Goal: Task Accomplishment & Management: Use online tool/utility

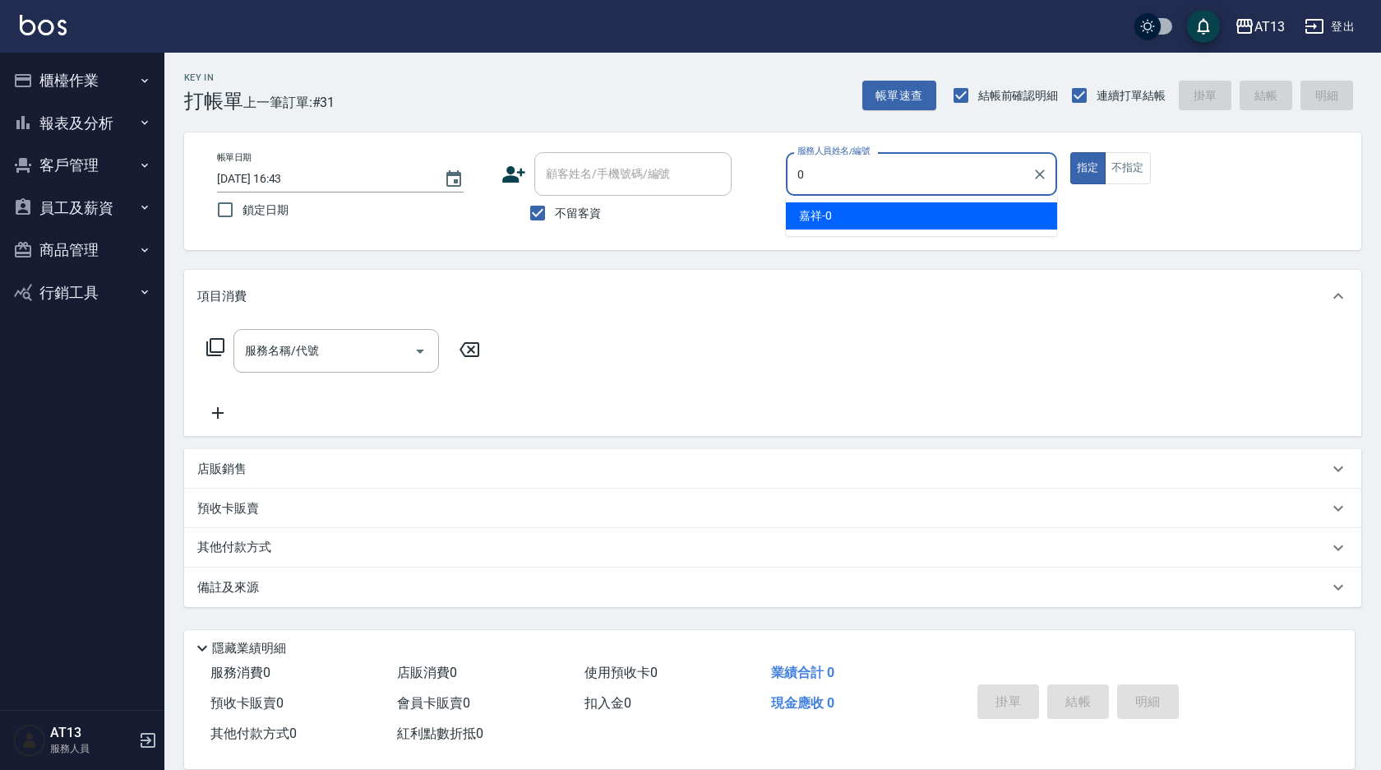
type input "0"
type button "true"
type input "嘉祥-0"
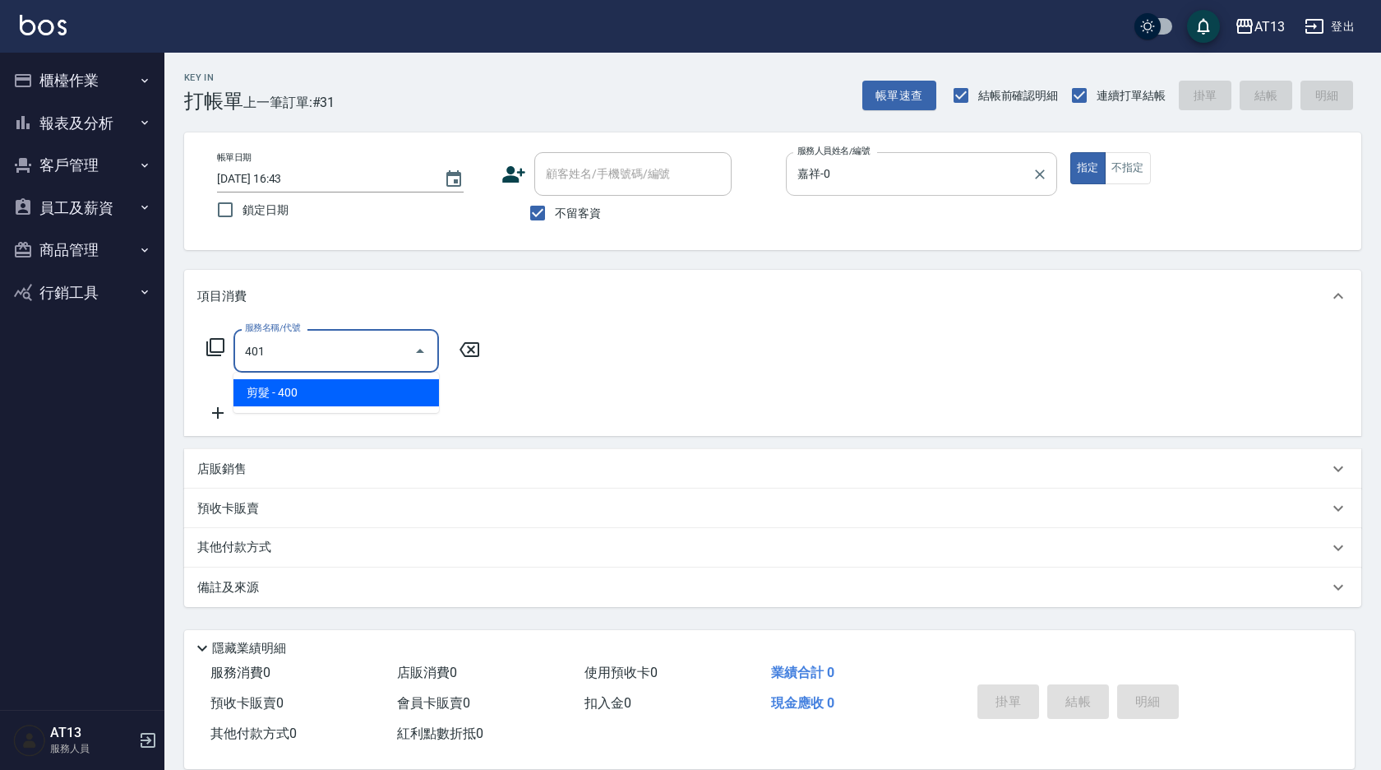
type input "剪髮(401)"
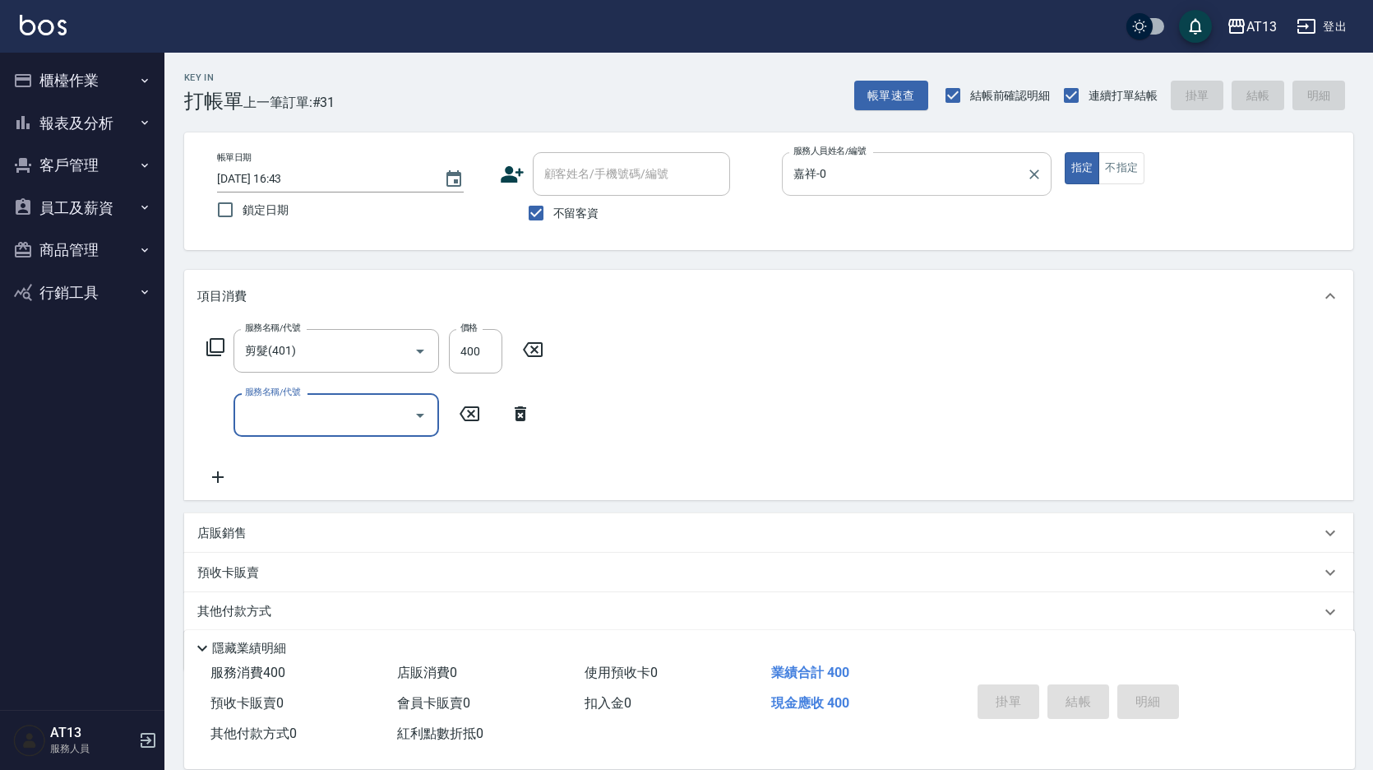
type input "[DATE] 19:18"
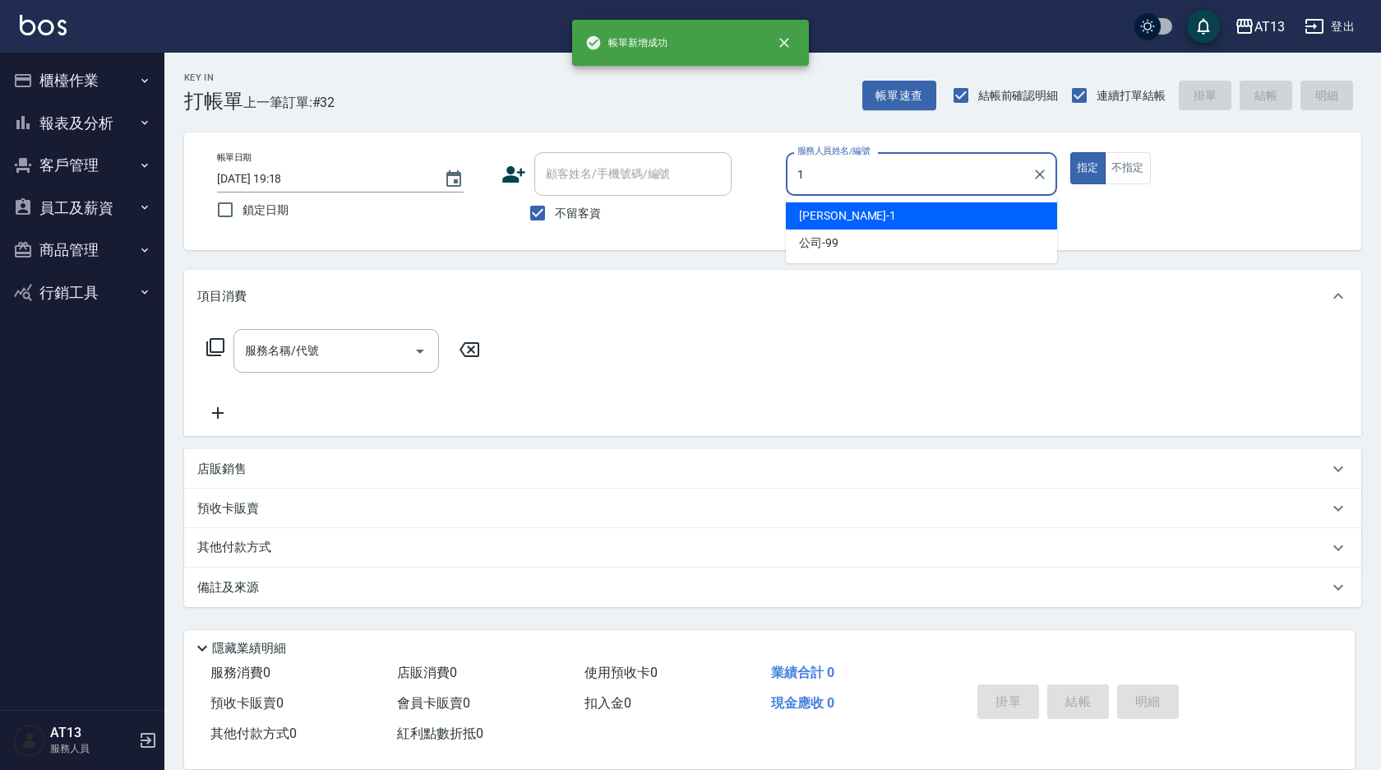
type input "[PERSON_NAME]-1"
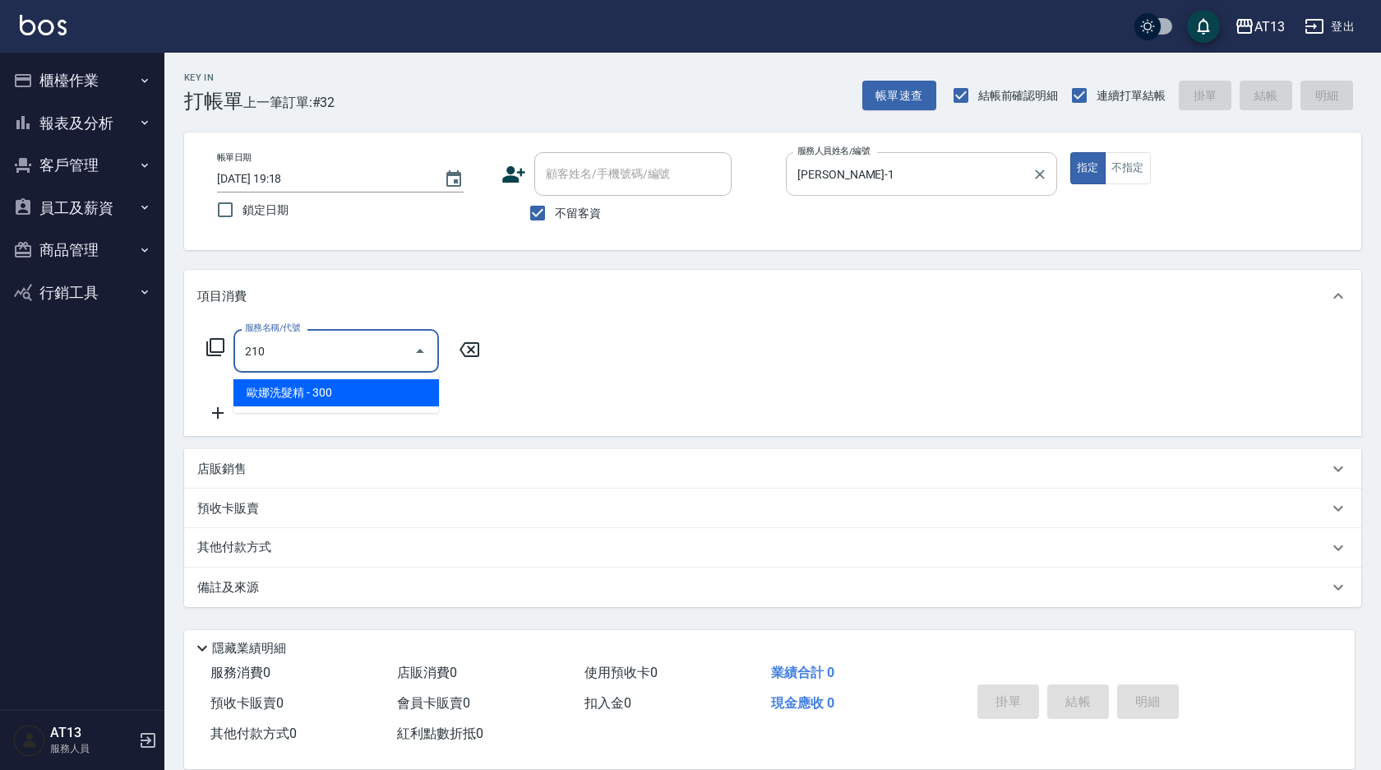
type input "歐娜洗髮精(210)"
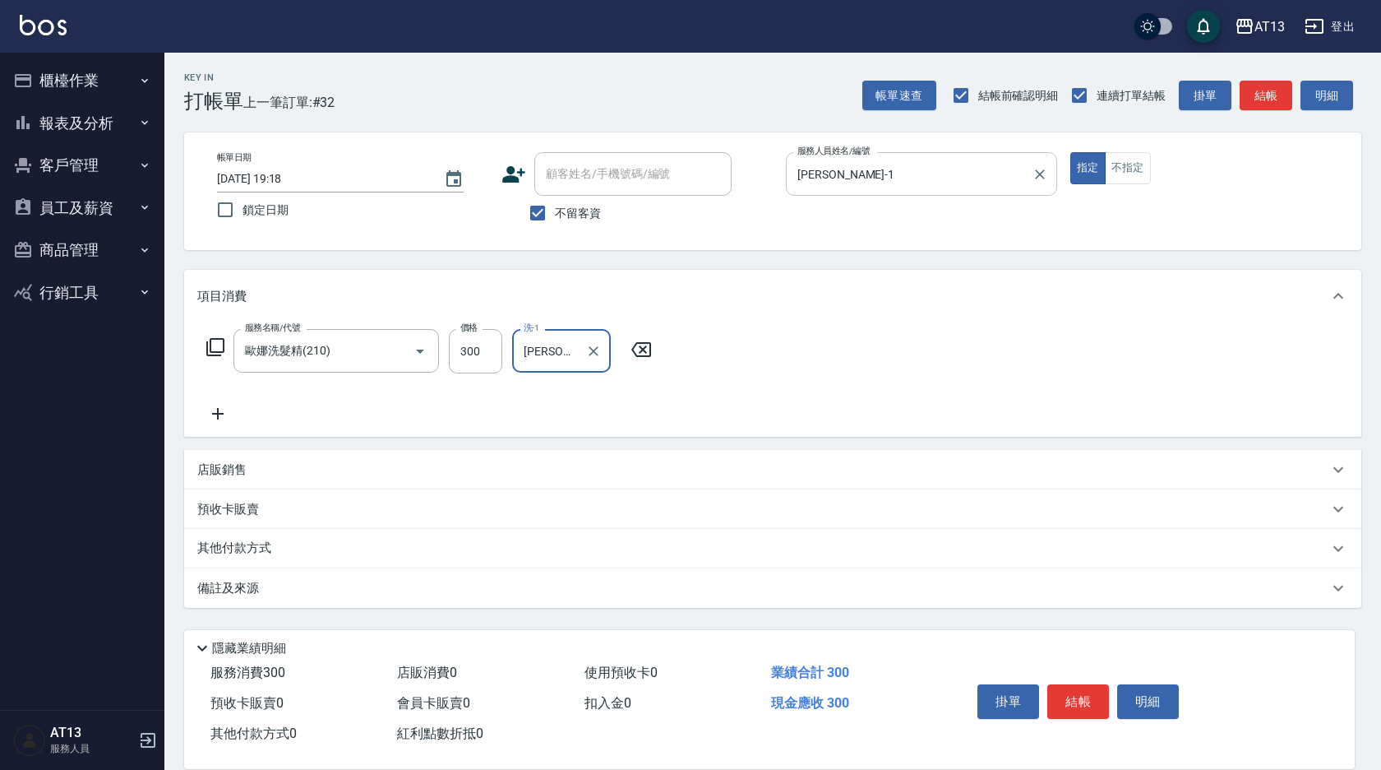
type input "[PERSON_NAME]-31"
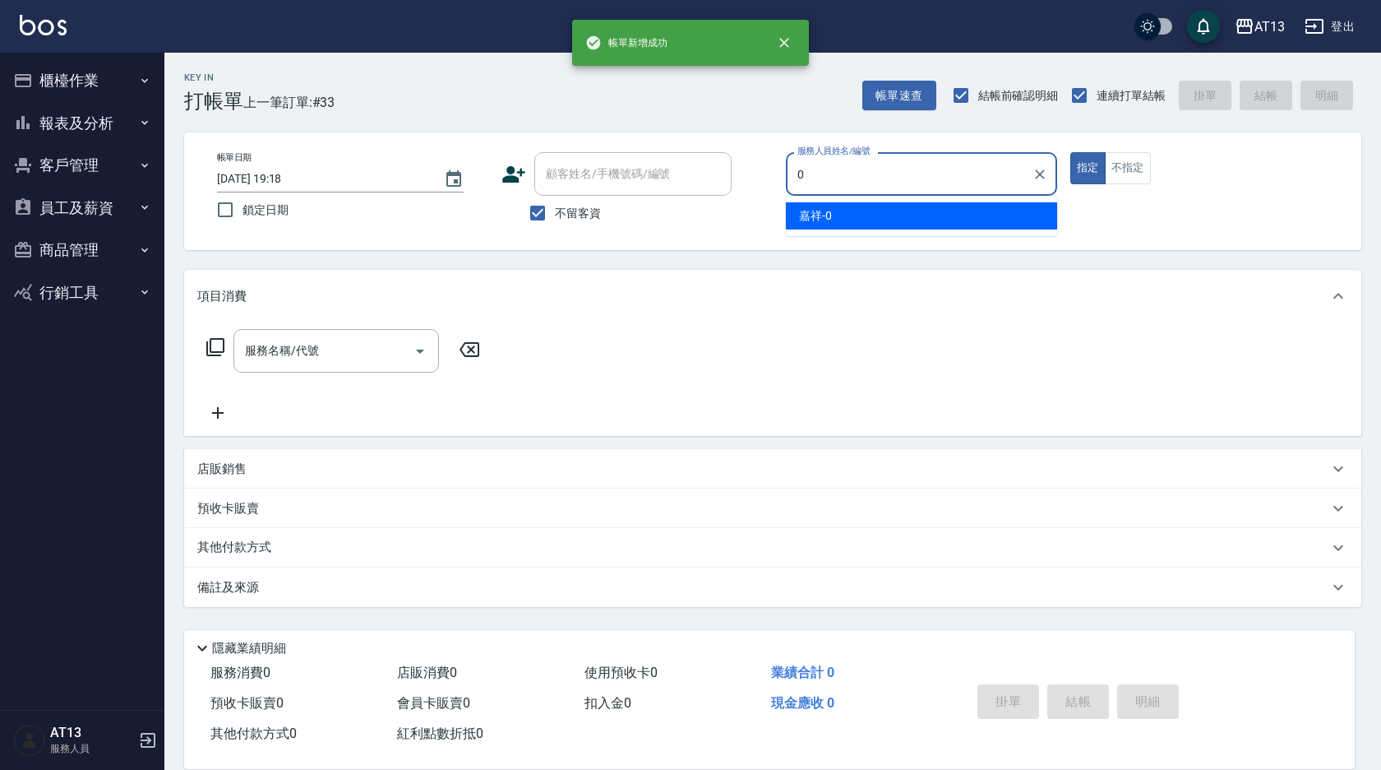
type input "嘉祥-0"
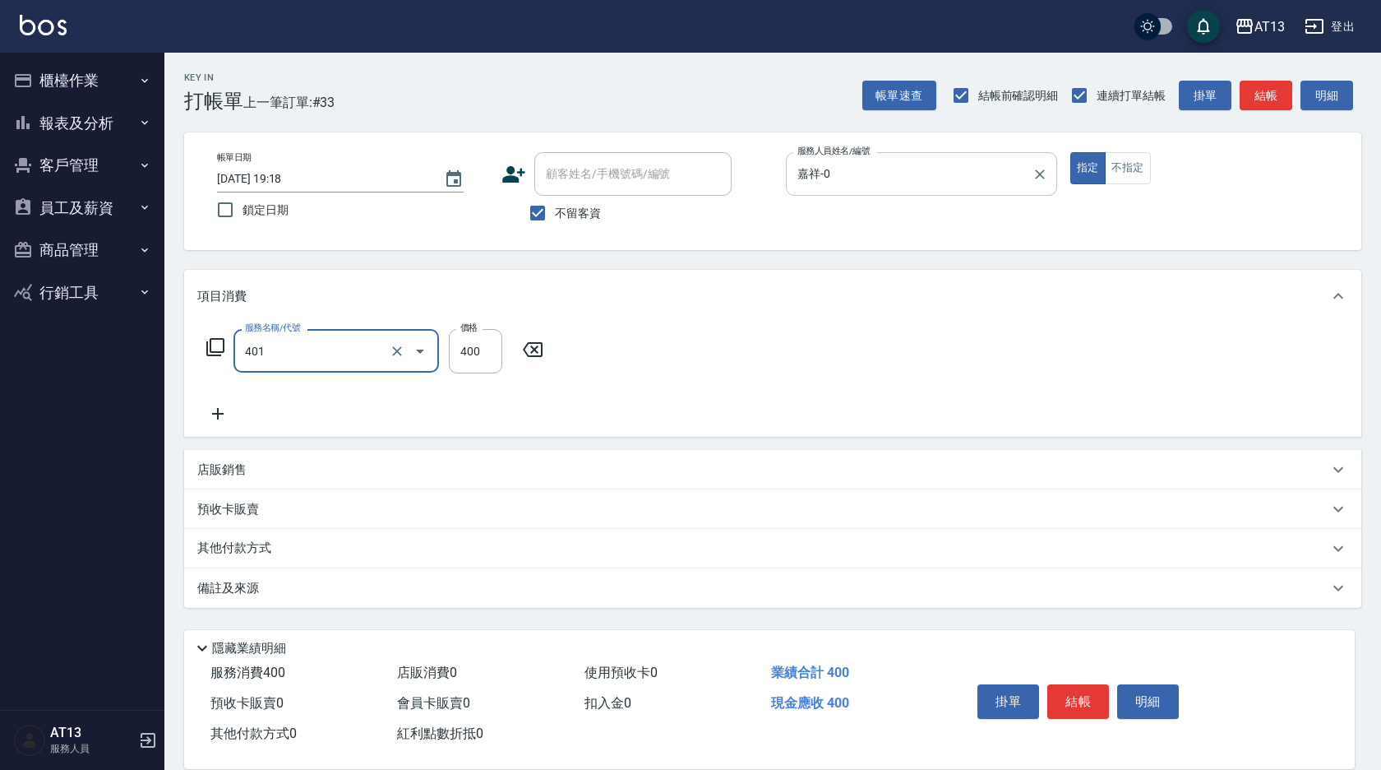
type input "剪髮(401)"
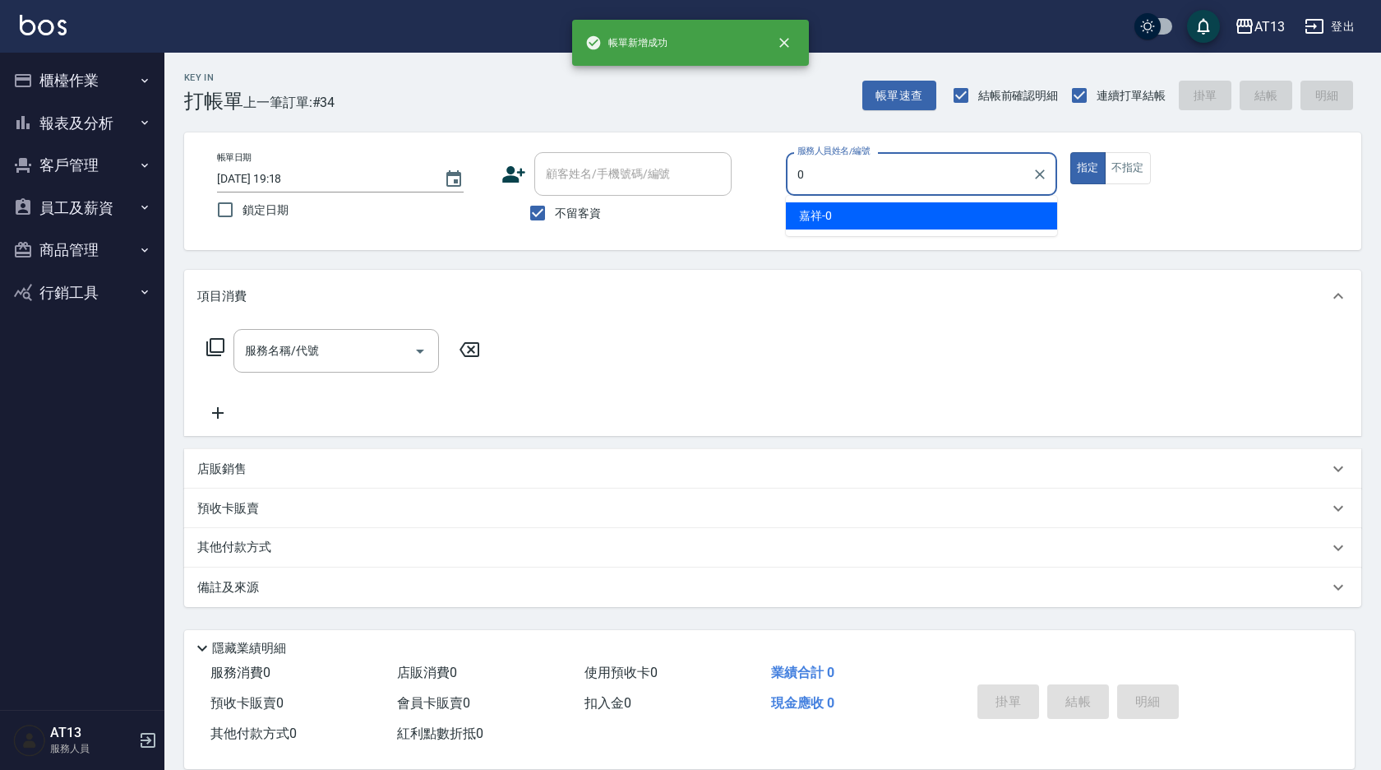
type input "嘉祥-0"
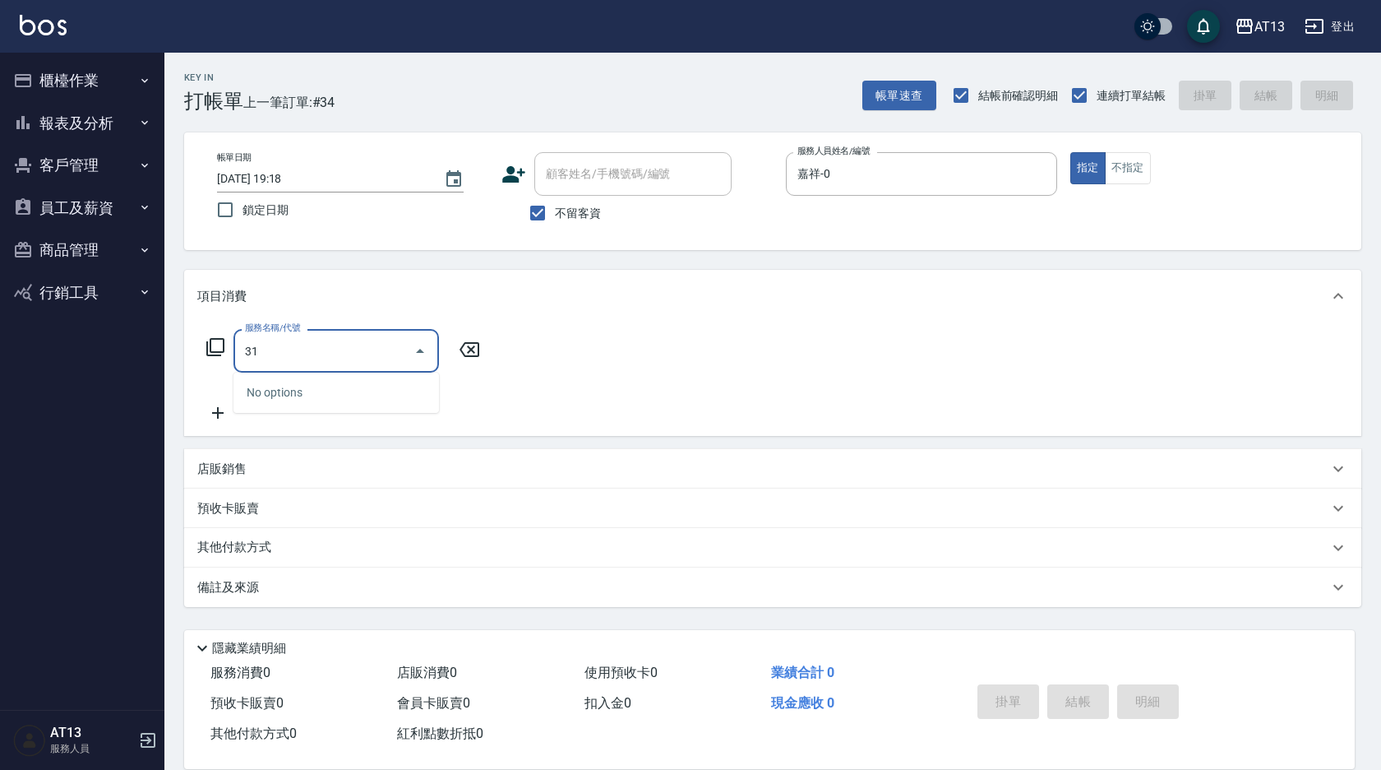
click at [414, 344] on icon "Close" at bounding box center [420, 351] width 20 height 20
click at [418, 351] on icon "Open" at bounding box center [420, 351] width 8 height 4
type input "31"
click at [464, 345] on icon at bounding box center [470, 349] width 20 height 15
click at [429, 355] on button "Open" at bounding box center [420, 351] width 26 height 26
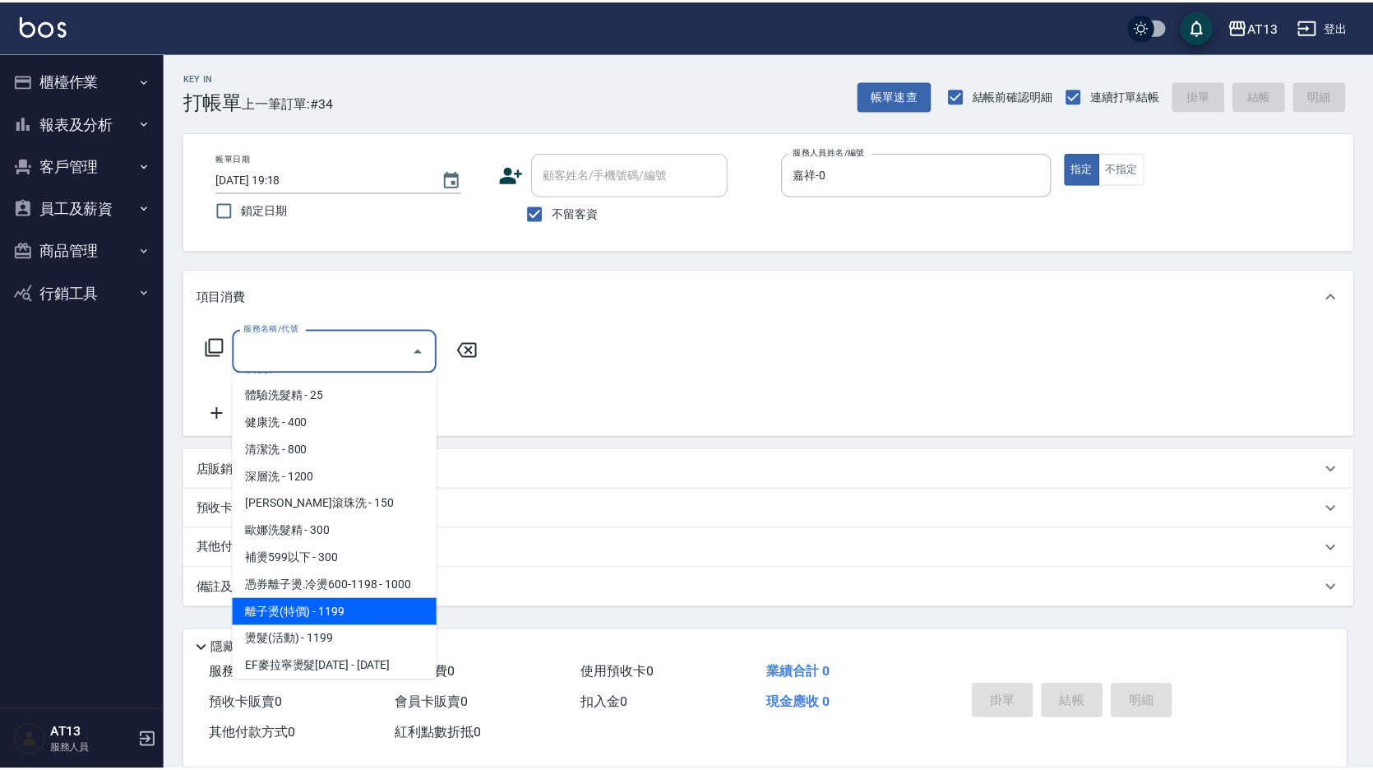
scroll to position [247, 0]
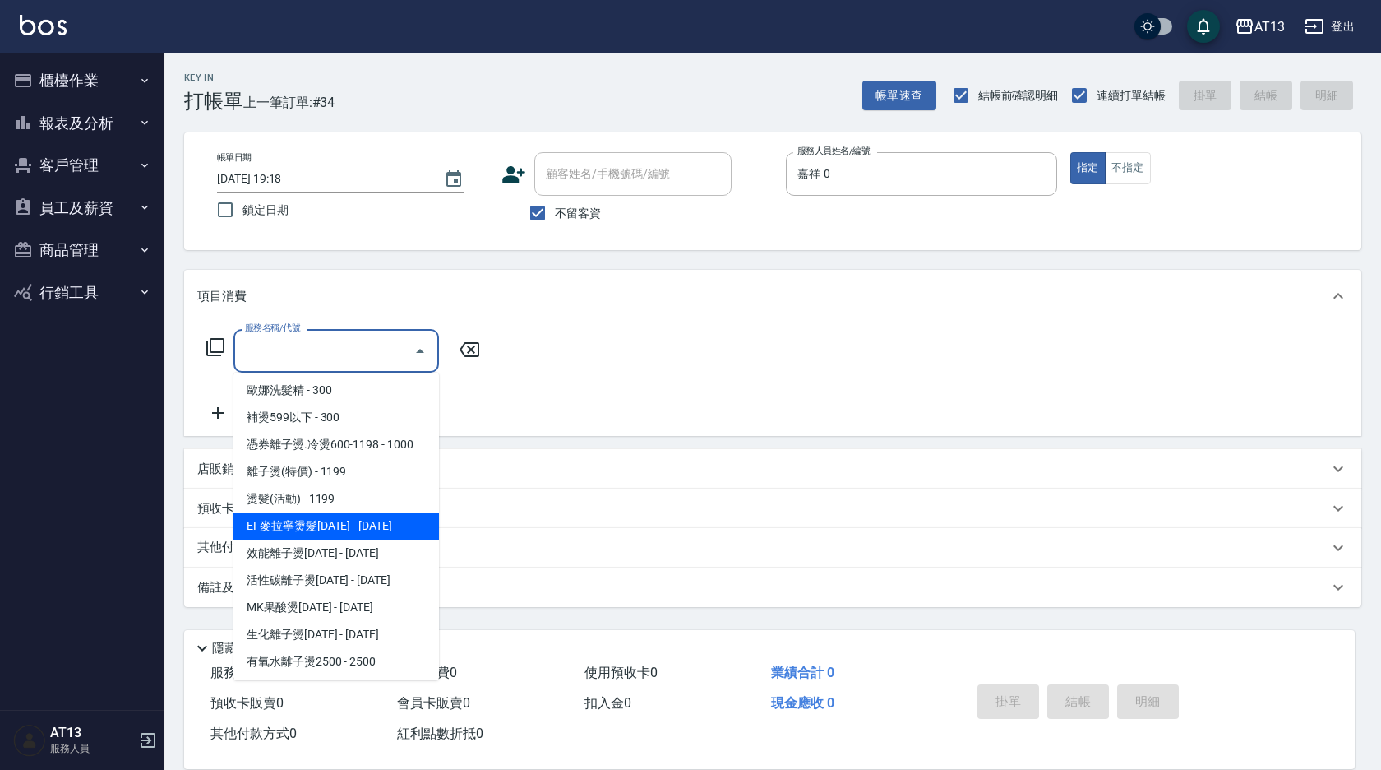
click at [366, 527] on span "EF麥拉寧燙髮[DATE] - [DATE]" at bounding box center [336, 525] width 206 height 27
type input "EF麥拉寧燙髮1500(307)"
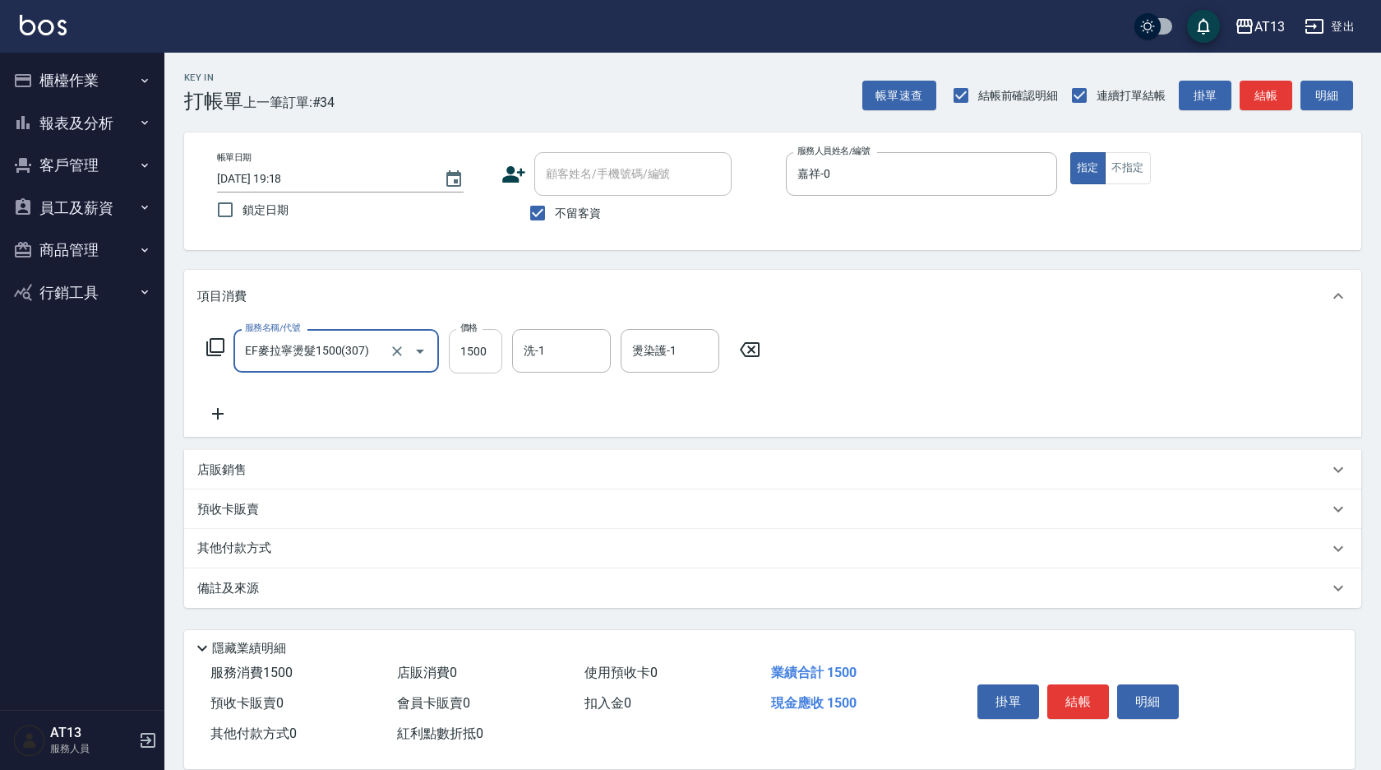
click at [482, 348] on input "1500" at bounding box center [475, 351] width 53 height 44
click at [531, 345] on div "洗-1 洗-1" at bounding box center [561, 351] width 99 height 44
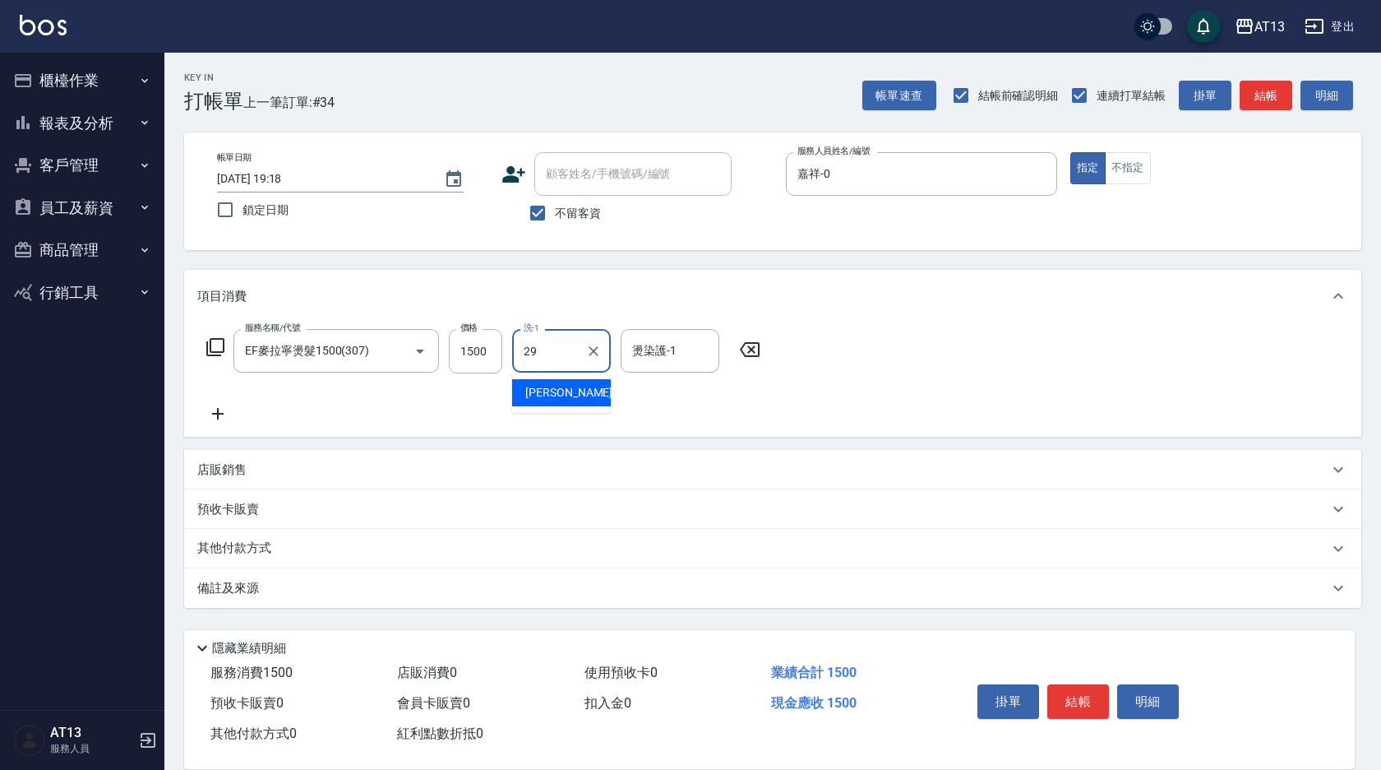
type input "妤宸-29"
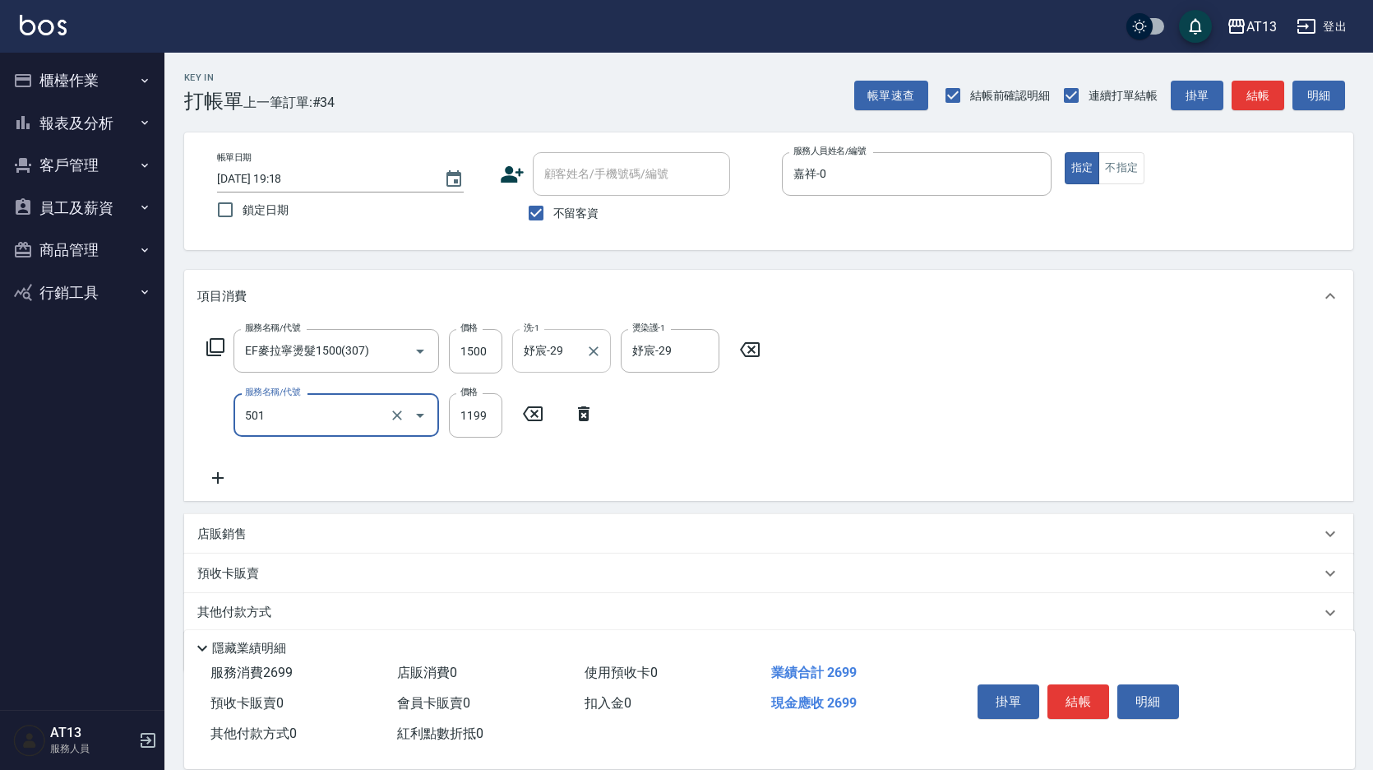
type input "染髮(501)"
type input "1500"
type input "妤宸-29"
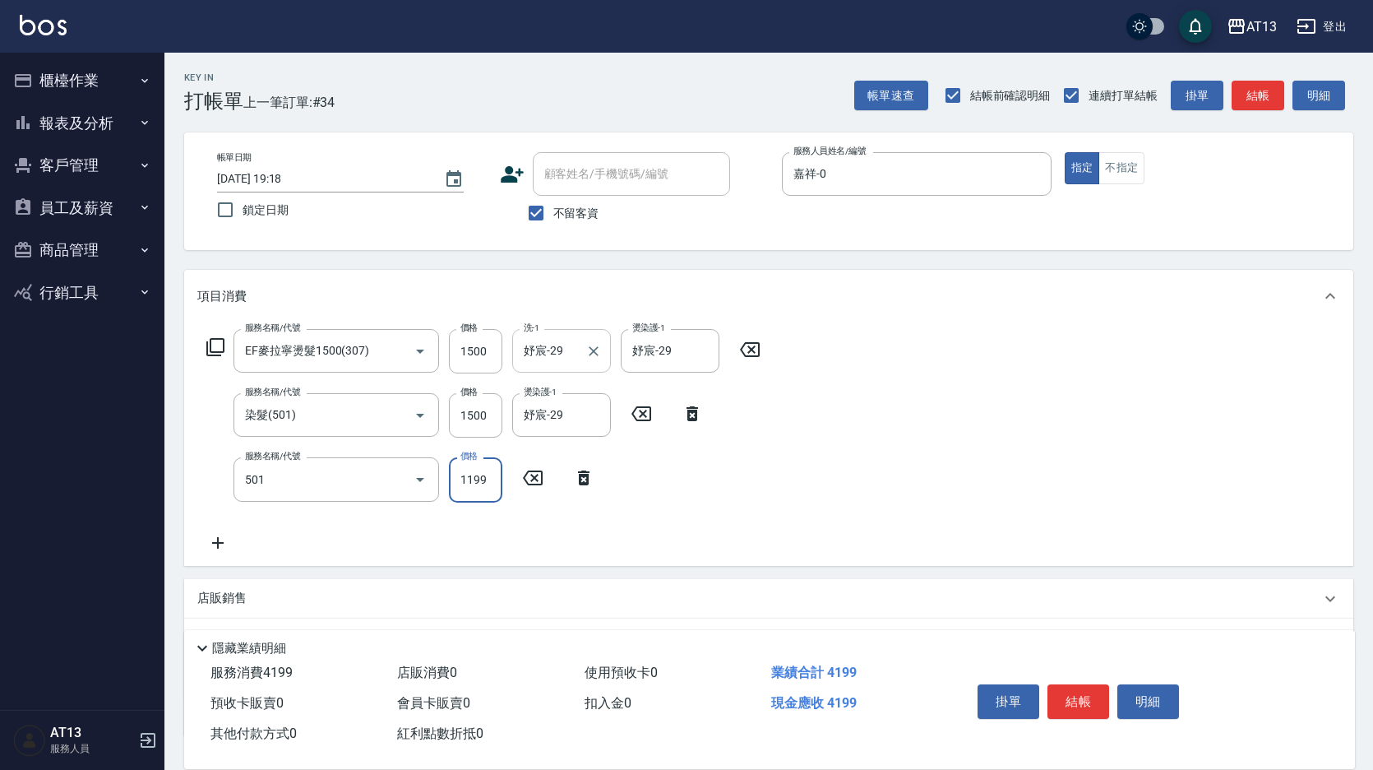
type input "染髮(501)"
type input "1400"
type input "妤宸-29"
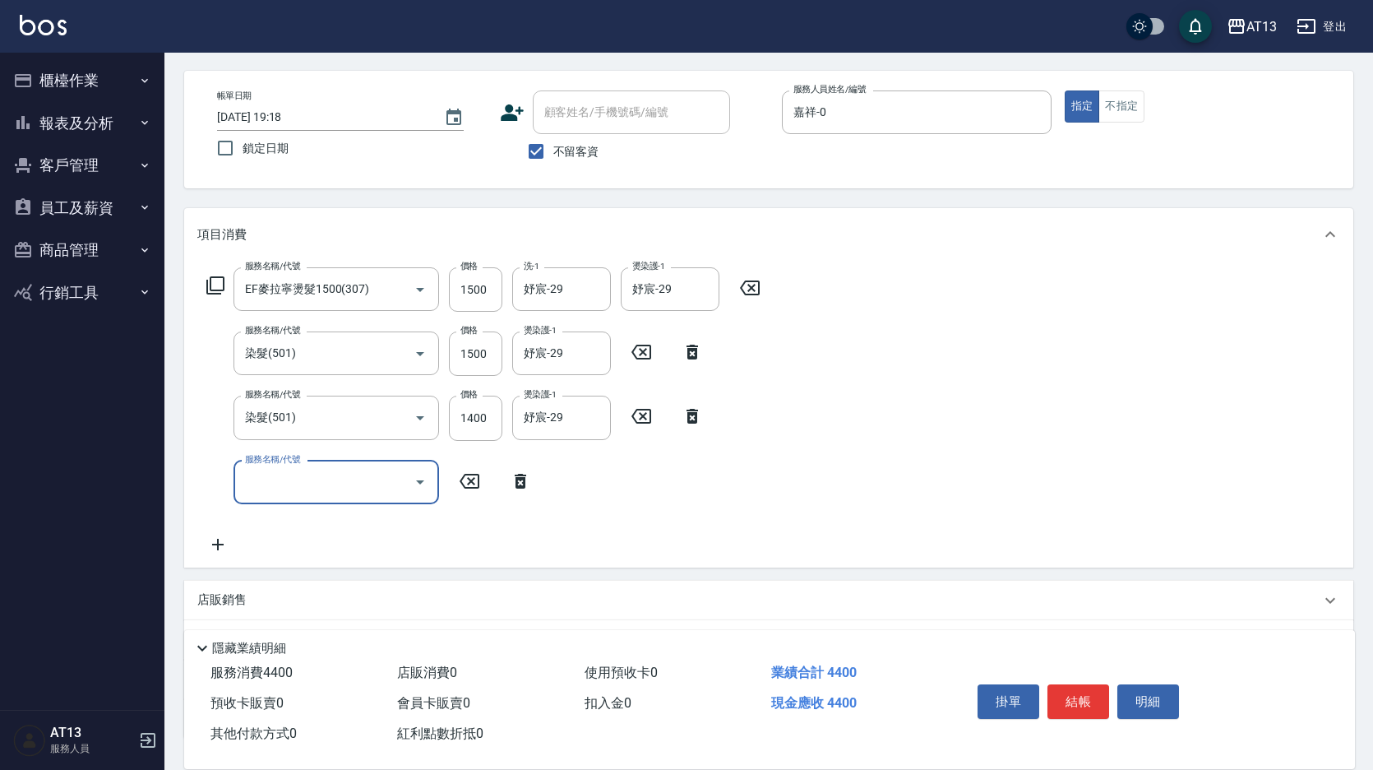
scroll to position [188, 0]
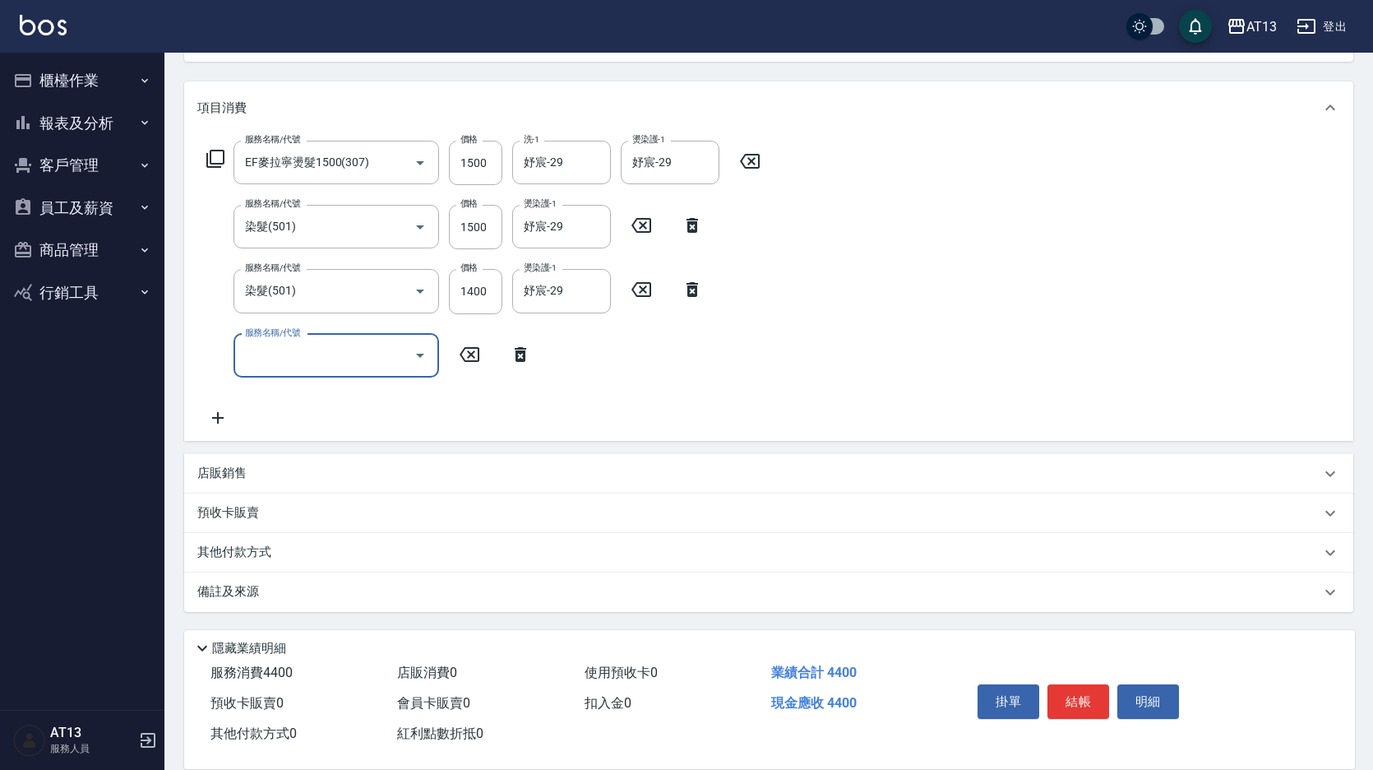
click at [342, 459] on div "店販銷售" at bounding box center [768, 473] width 1169 height 39
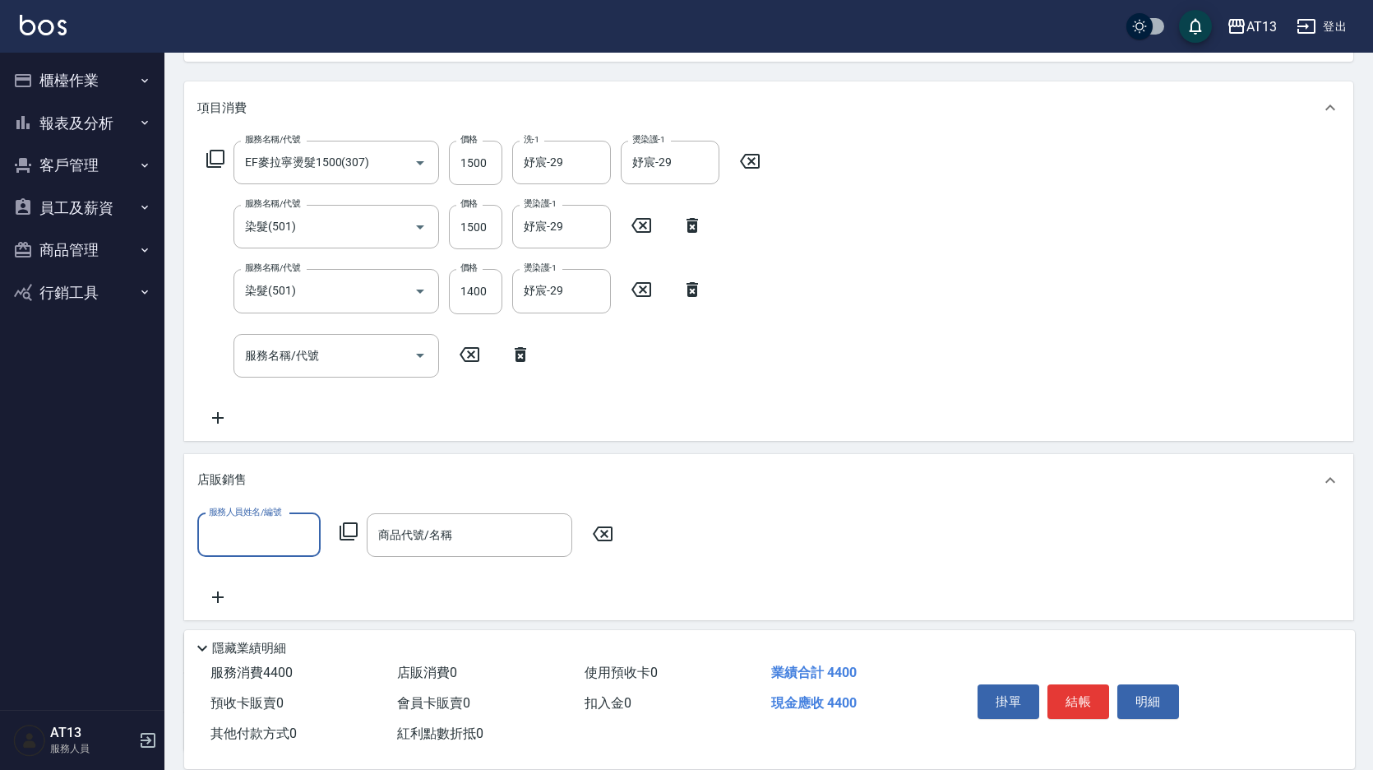
scroll to position [0, 0]
type input "嘉祥-0"
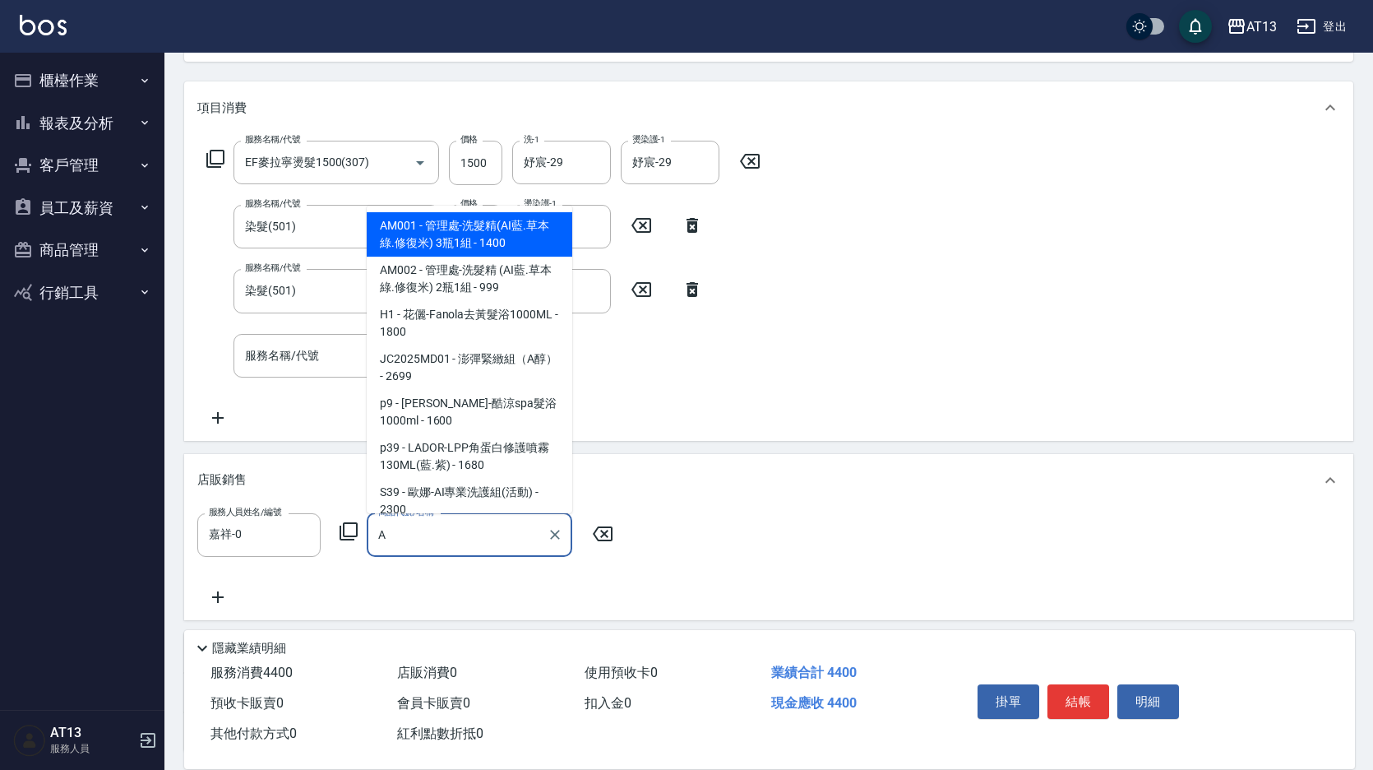
click at [489, 245] on span "AM001 - 管理處-洗髮精(AI藍.草本綠.修復米) 3瓶1組 - 1400" at bounding box center [470, 234] width 206 height 44
type input "管理處-洗髮精(AI藍.草本綠.修復米) 3瓶1組"
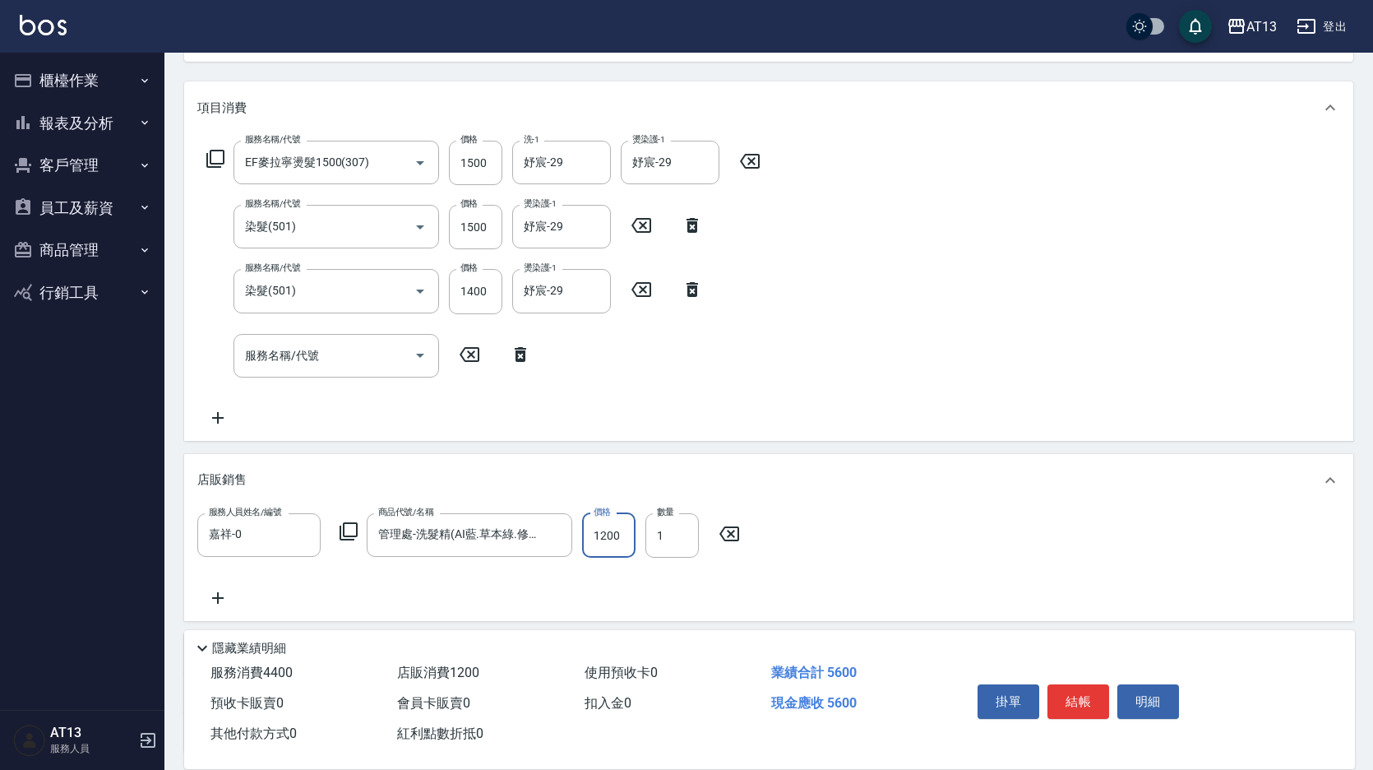
type input "1200"
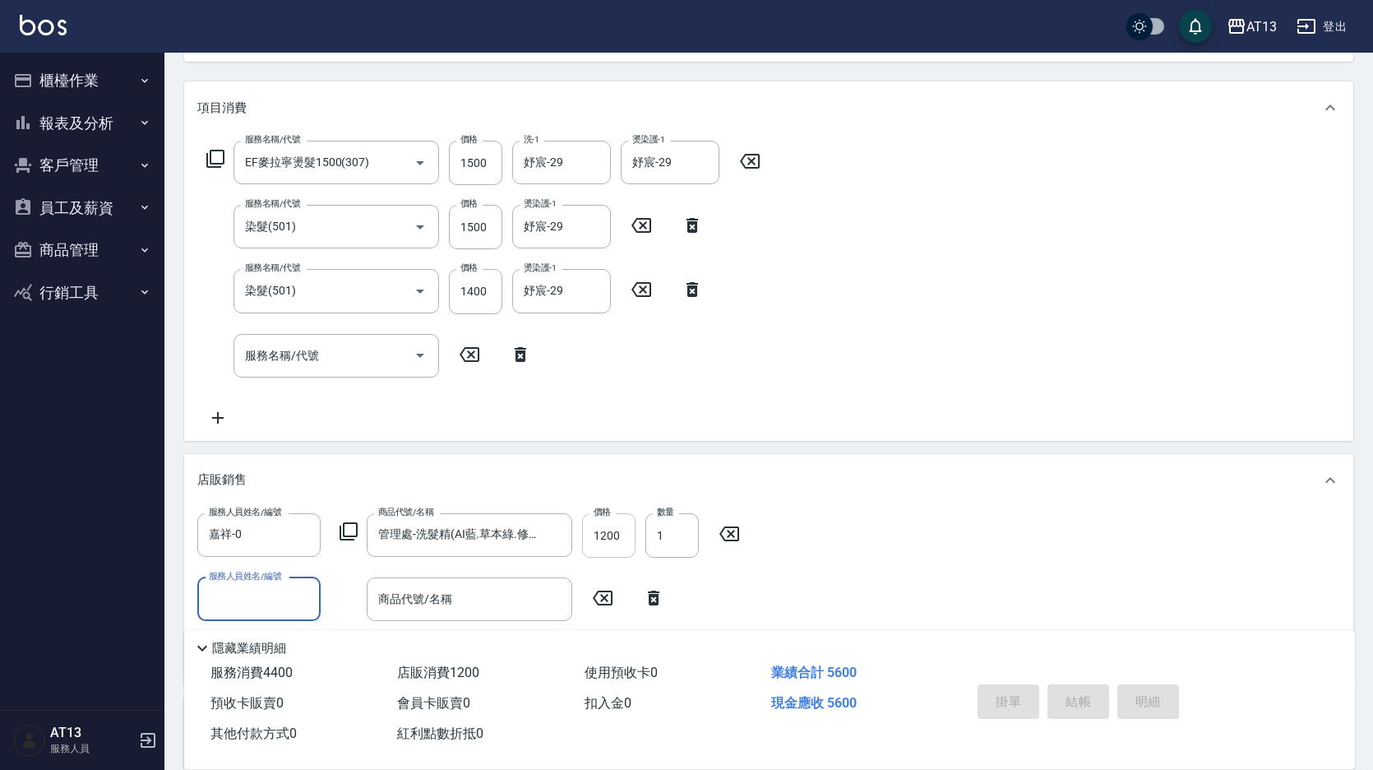
type input "[DATE] 19:19"
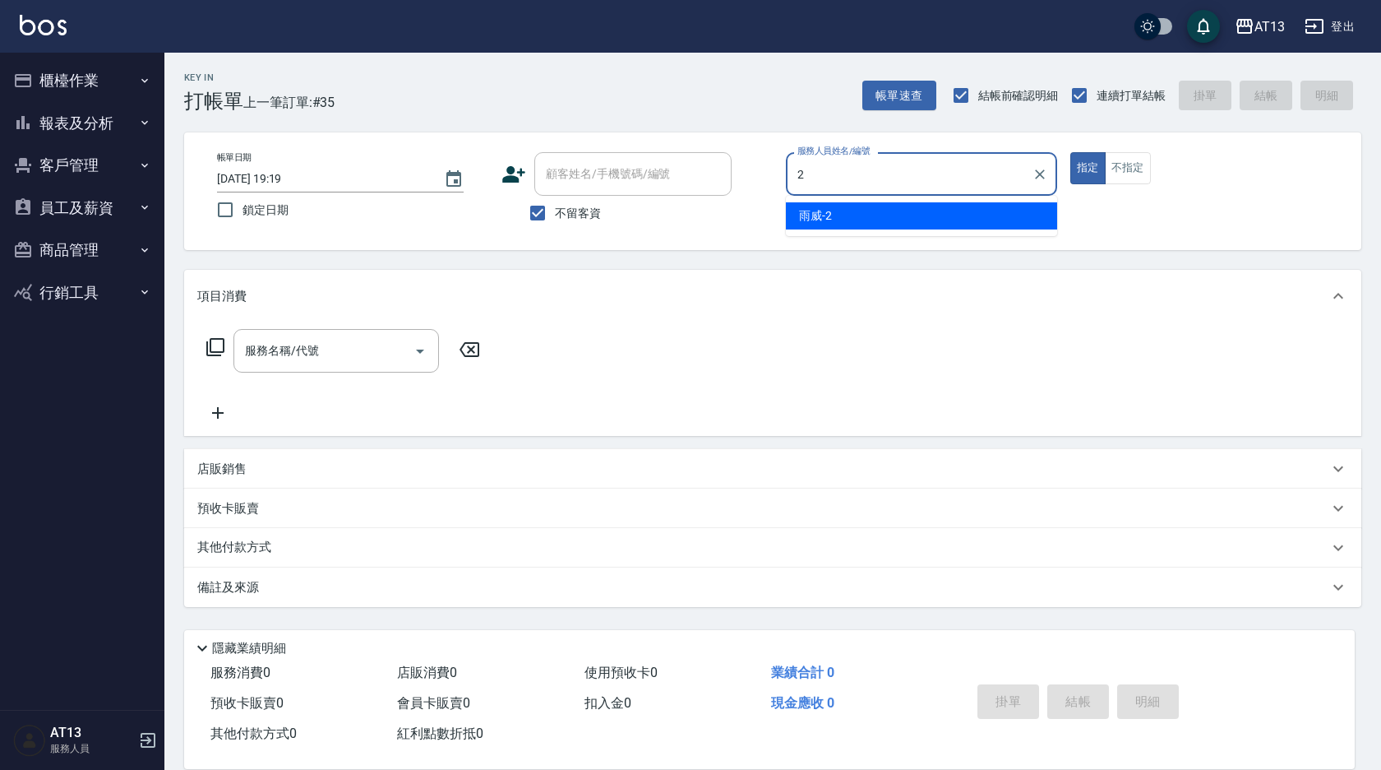
type input "雨威-2"
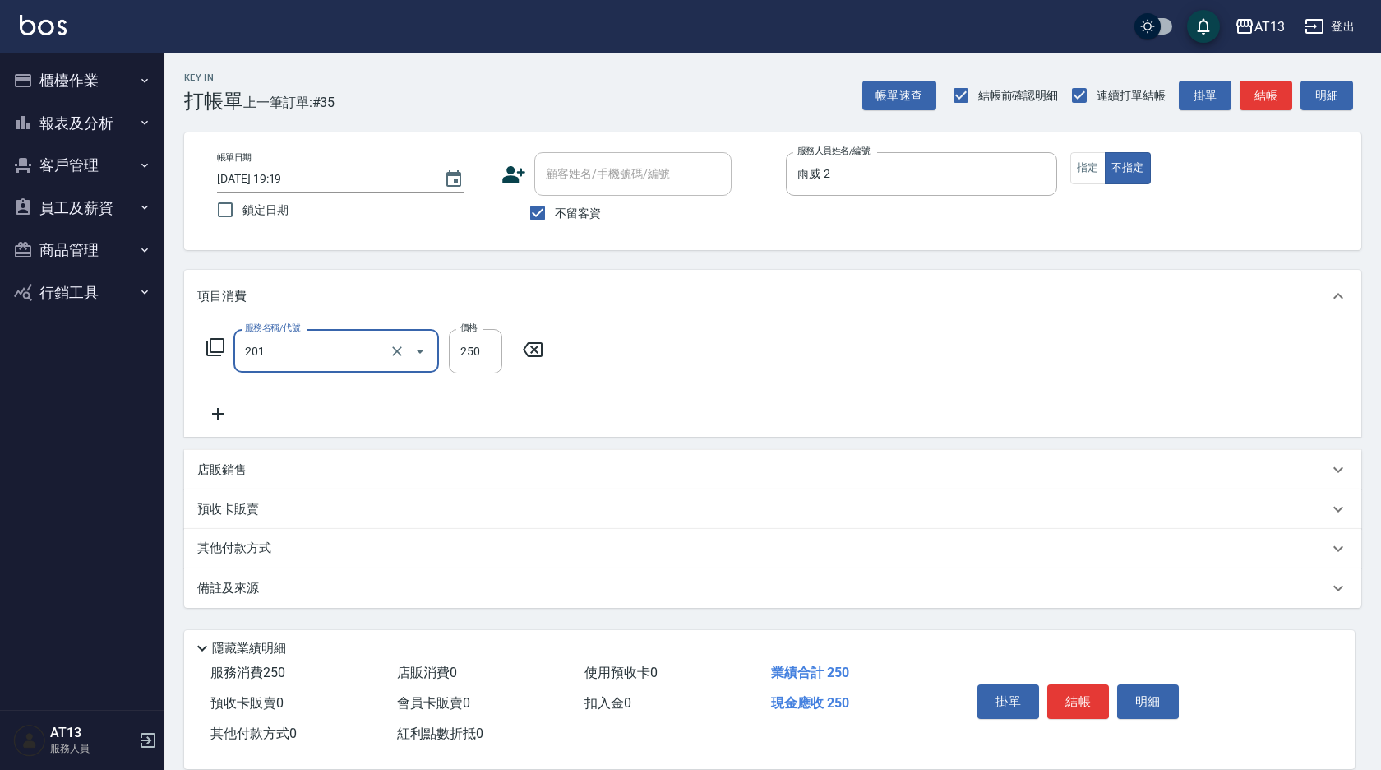
type input "洗髮(201)"
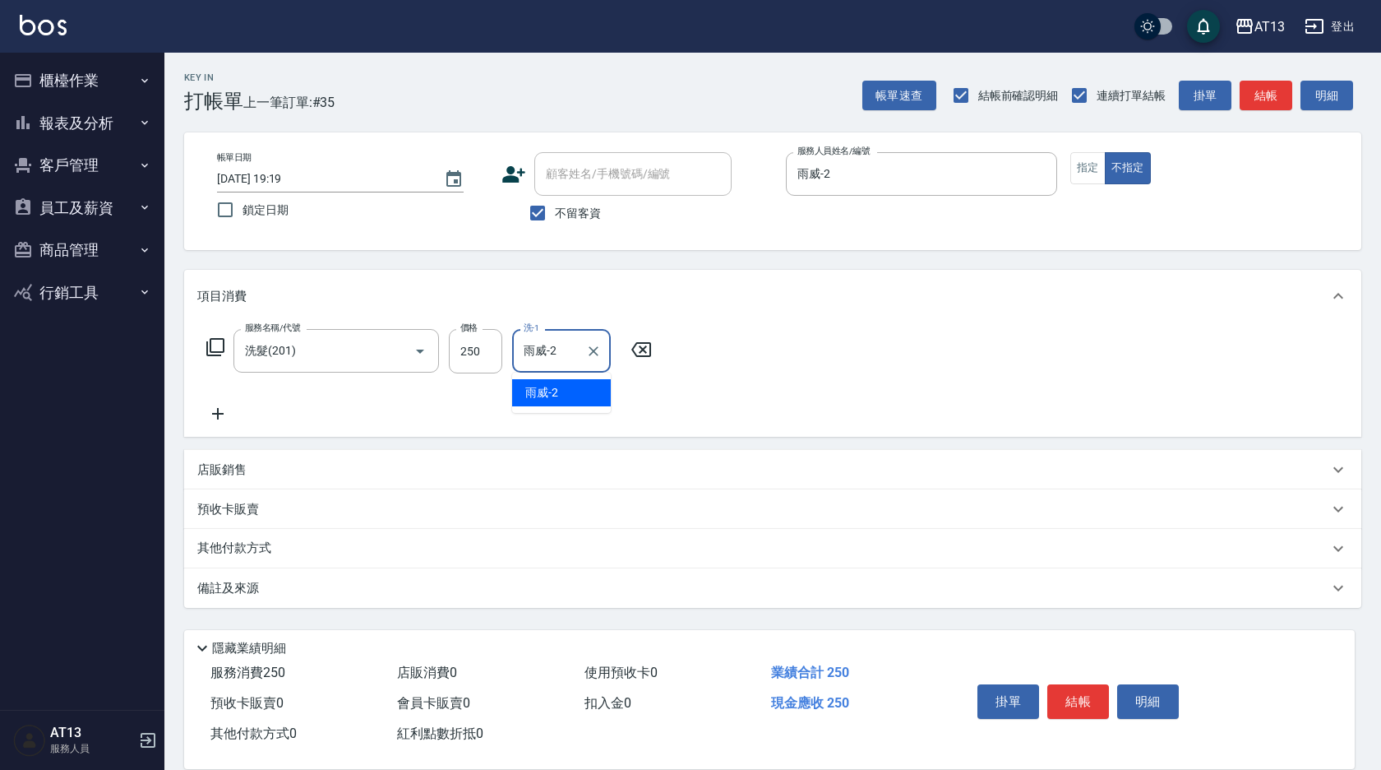
type input "雨威-2"
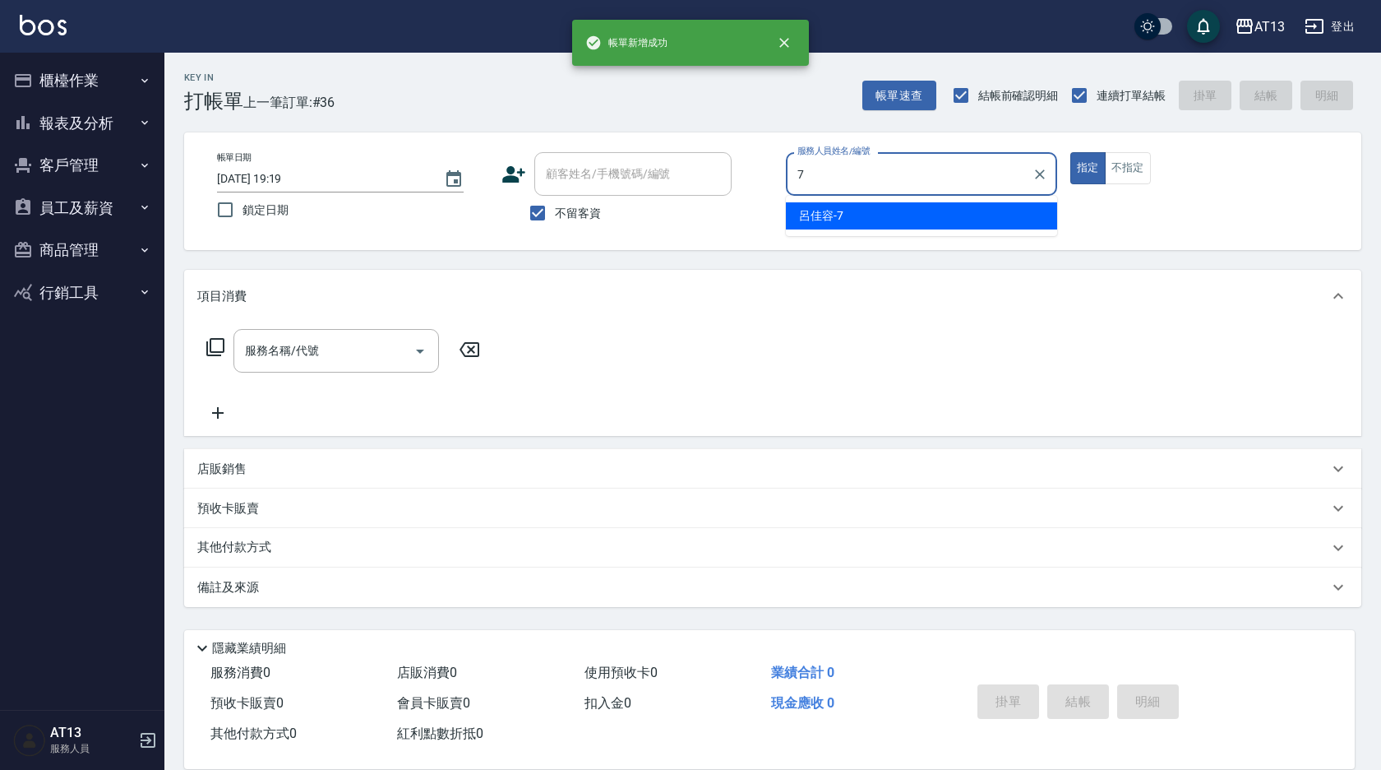
type input "呂佳容-7"
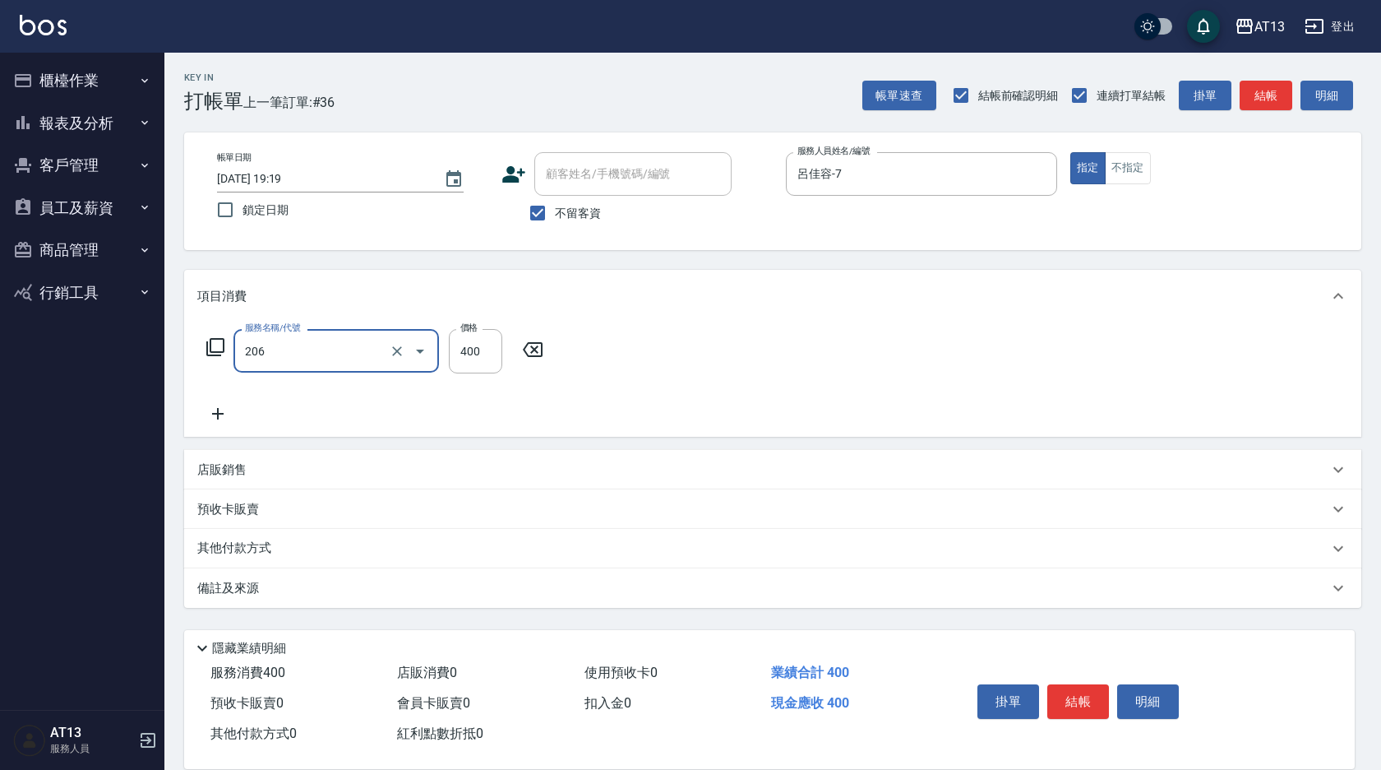
type input "健康洗(206)"
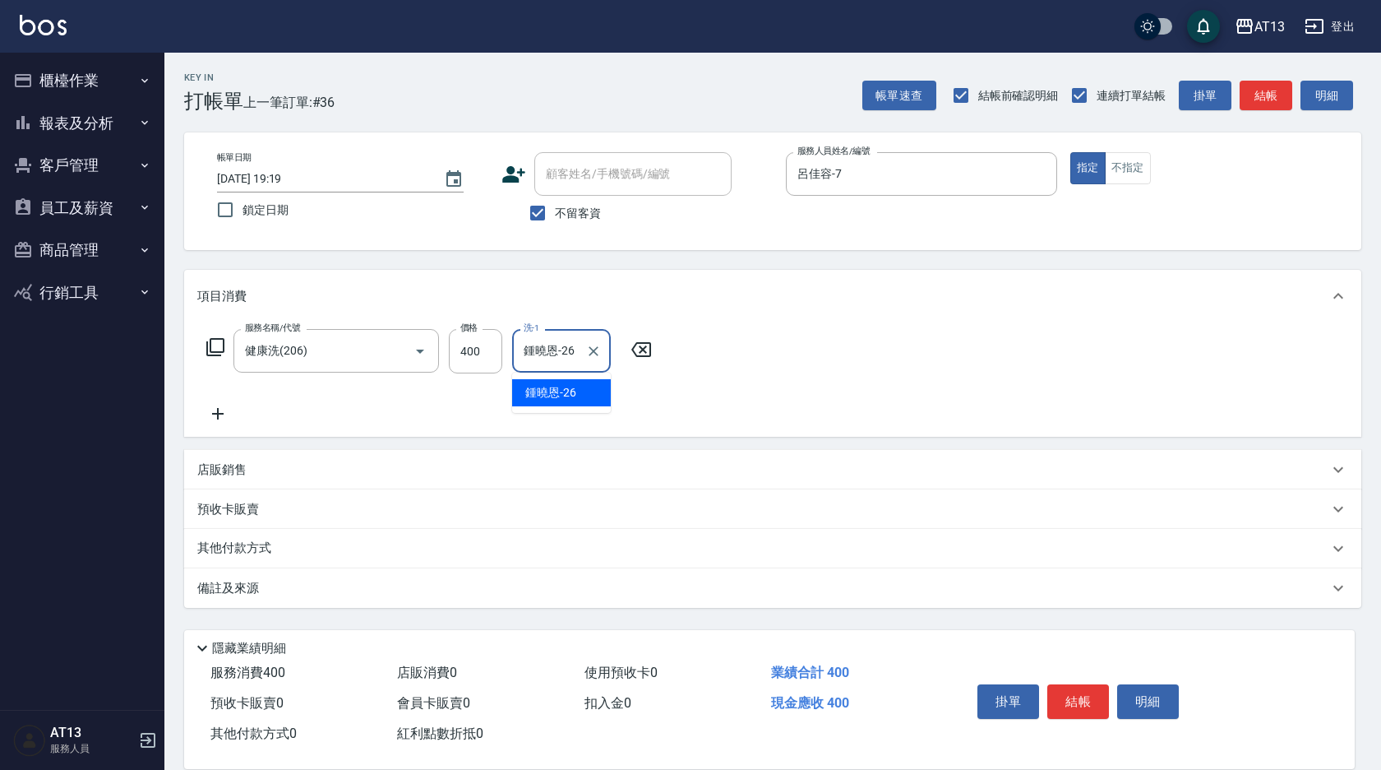
type input "鍾曉恩-26"
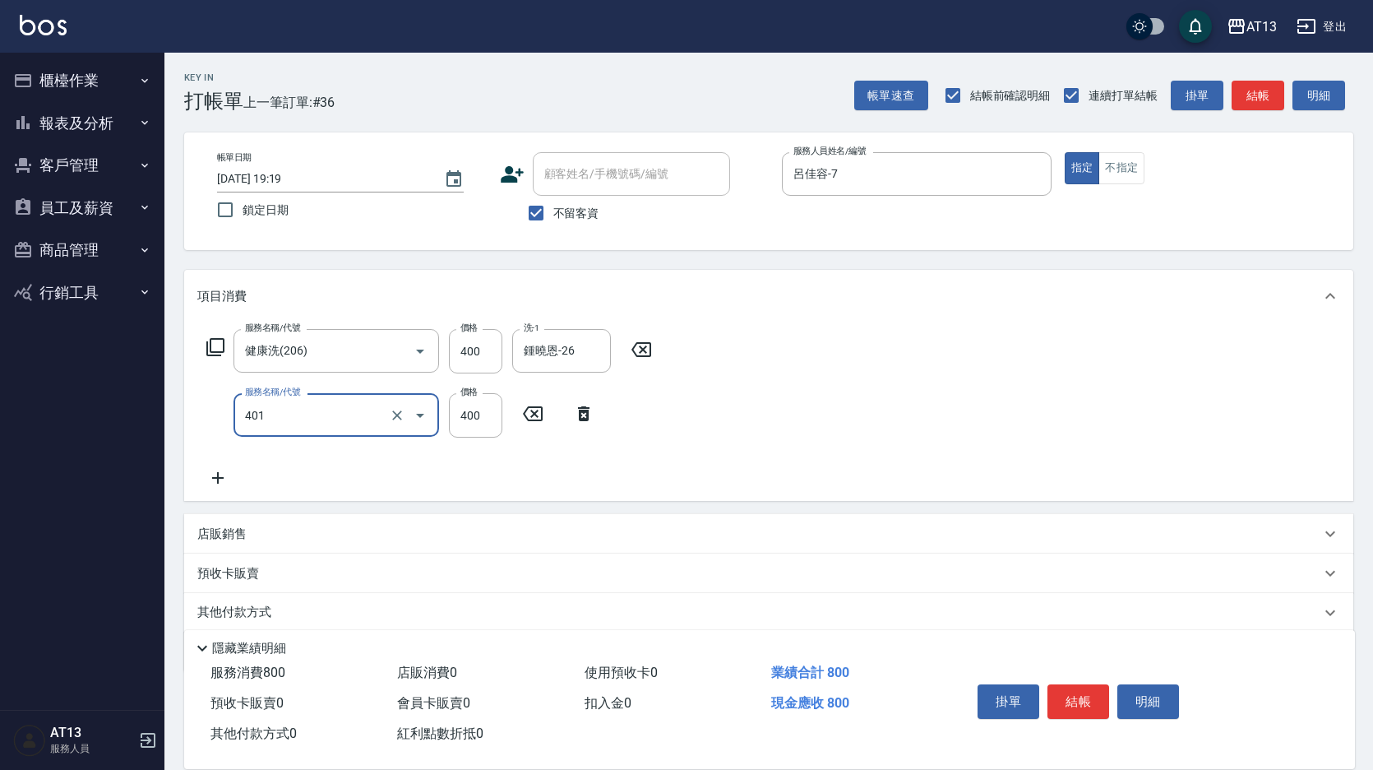
type input "剪髮(401)"
type input "300"
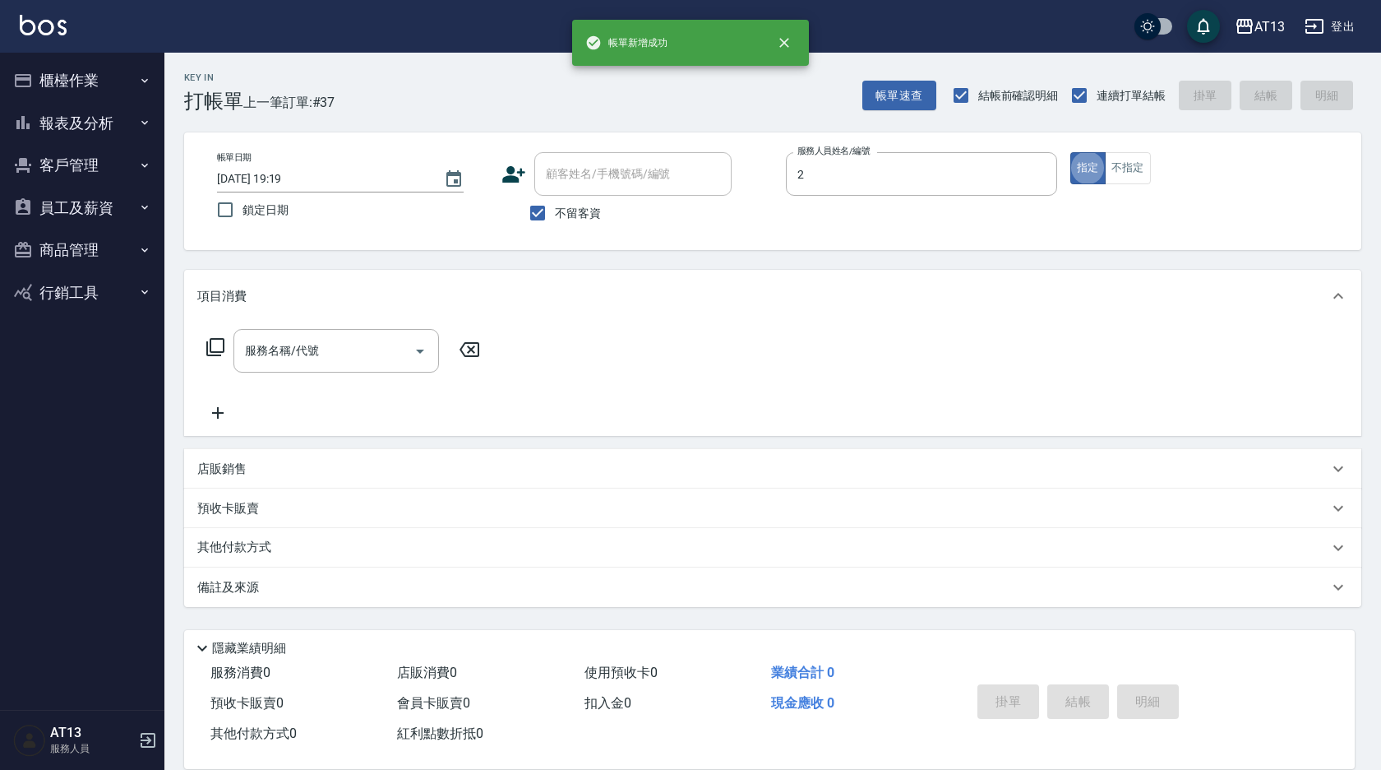
type input "雨威-2"
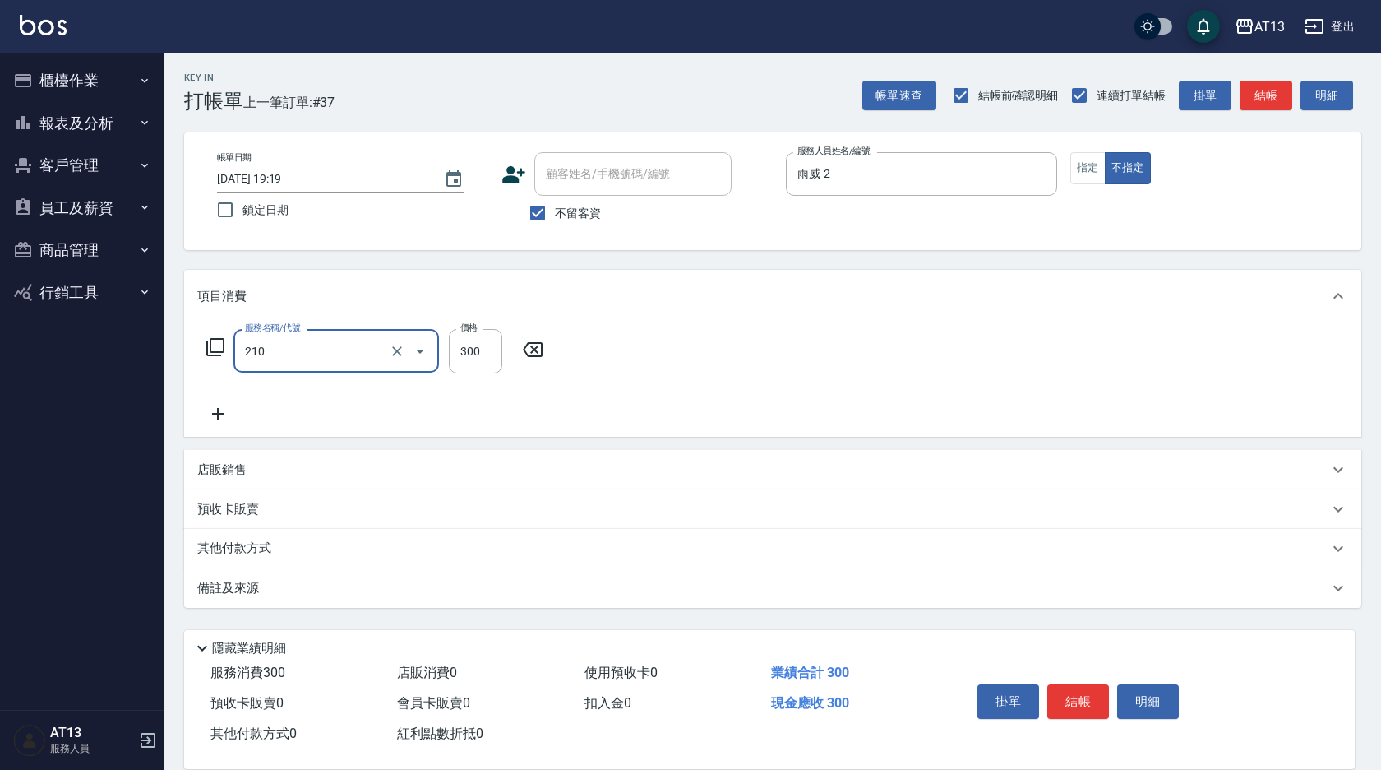
type input "歐娜洗髮精(210)"
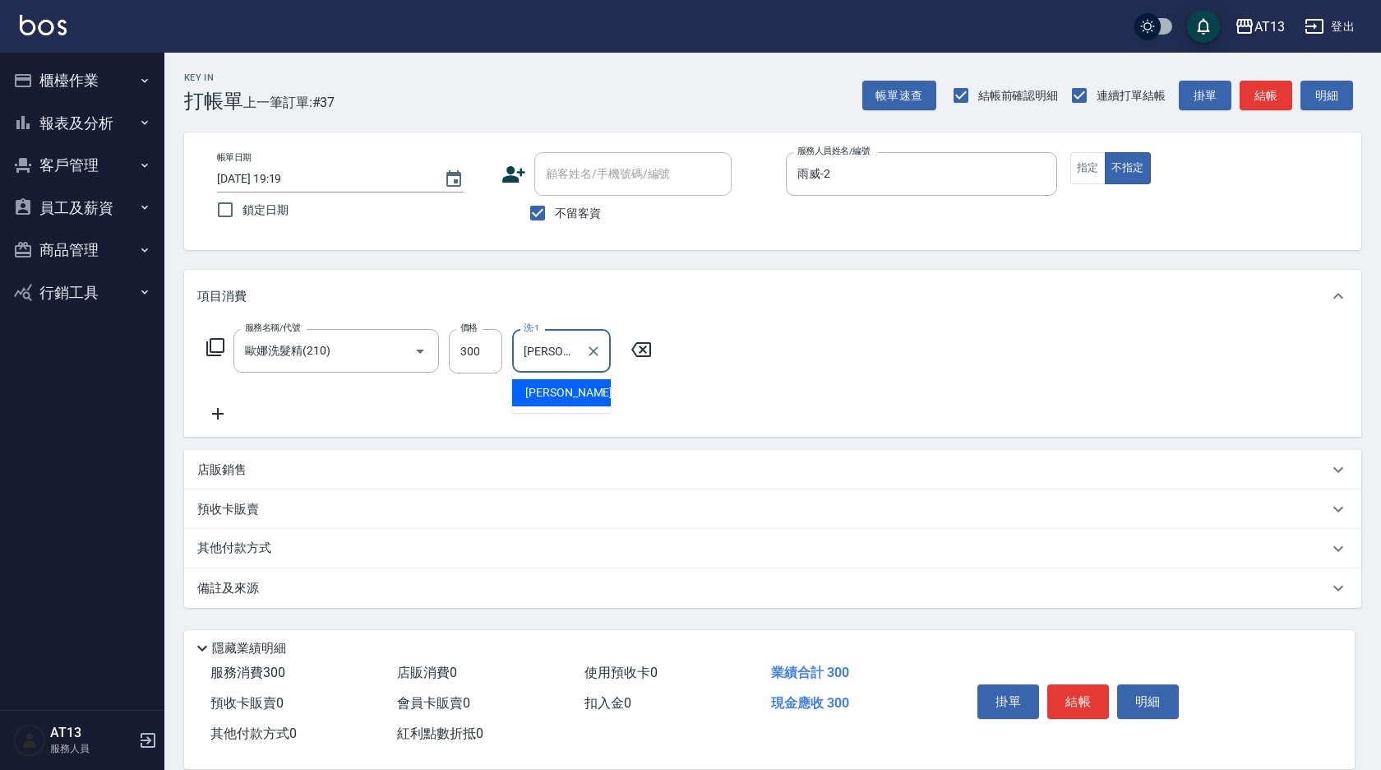
type input "[PERSON_NAME]-31"
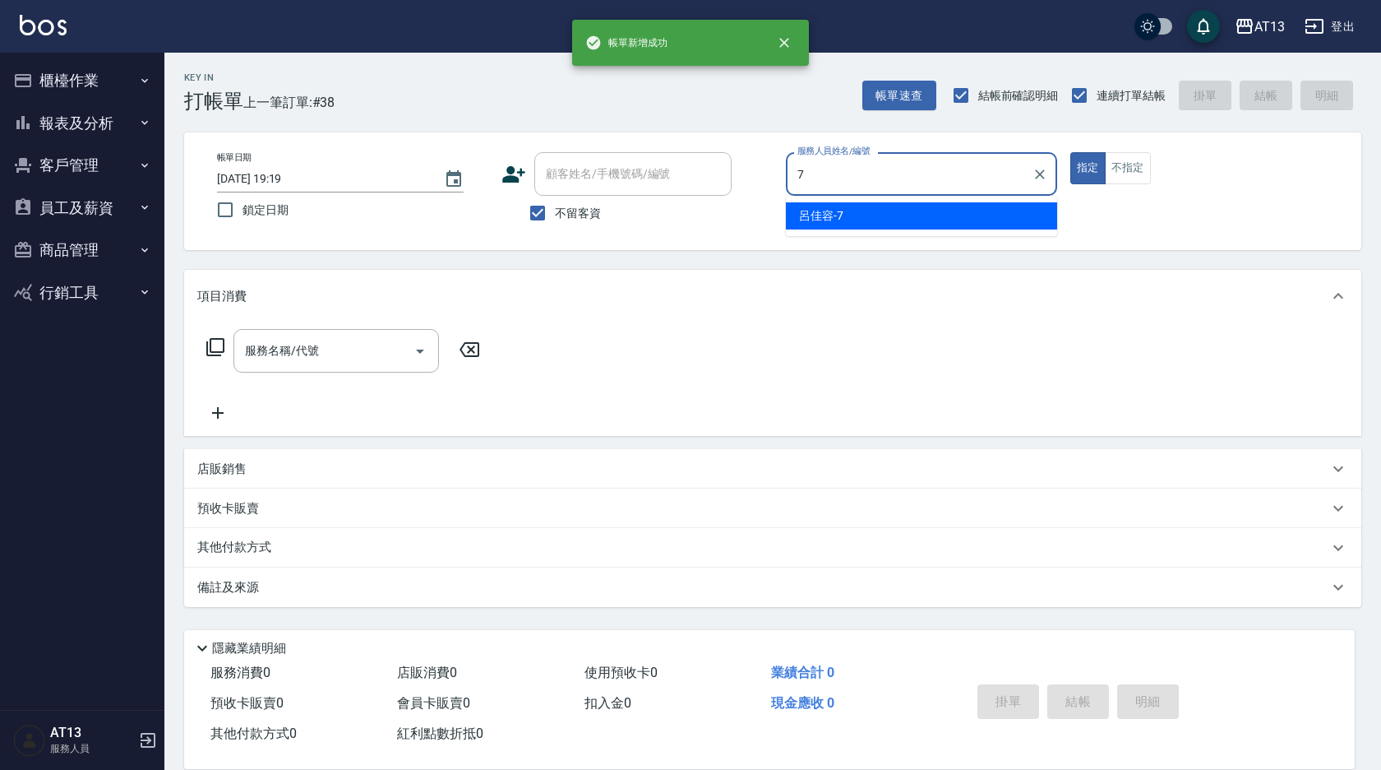
type input "呂佳容-7"
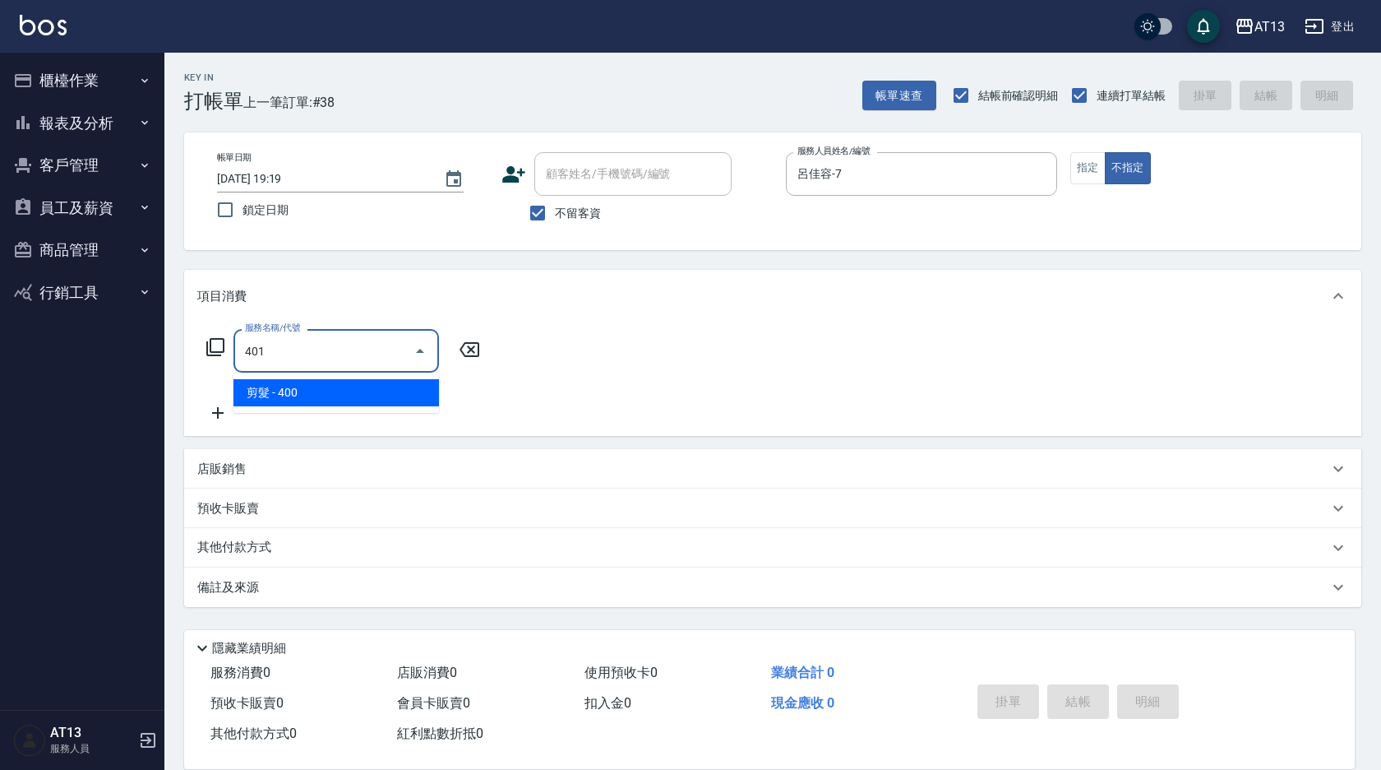
type input "剪髮(401)"
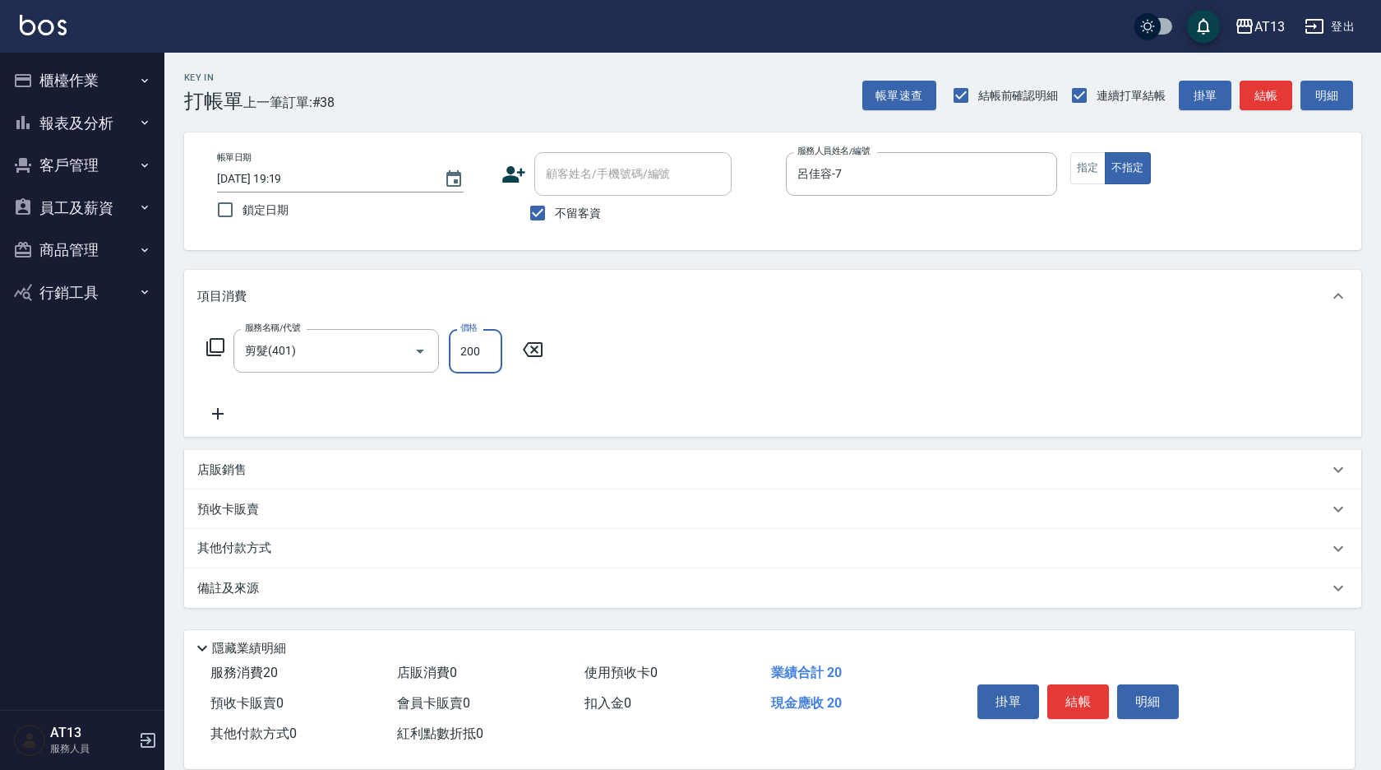
type input "200"
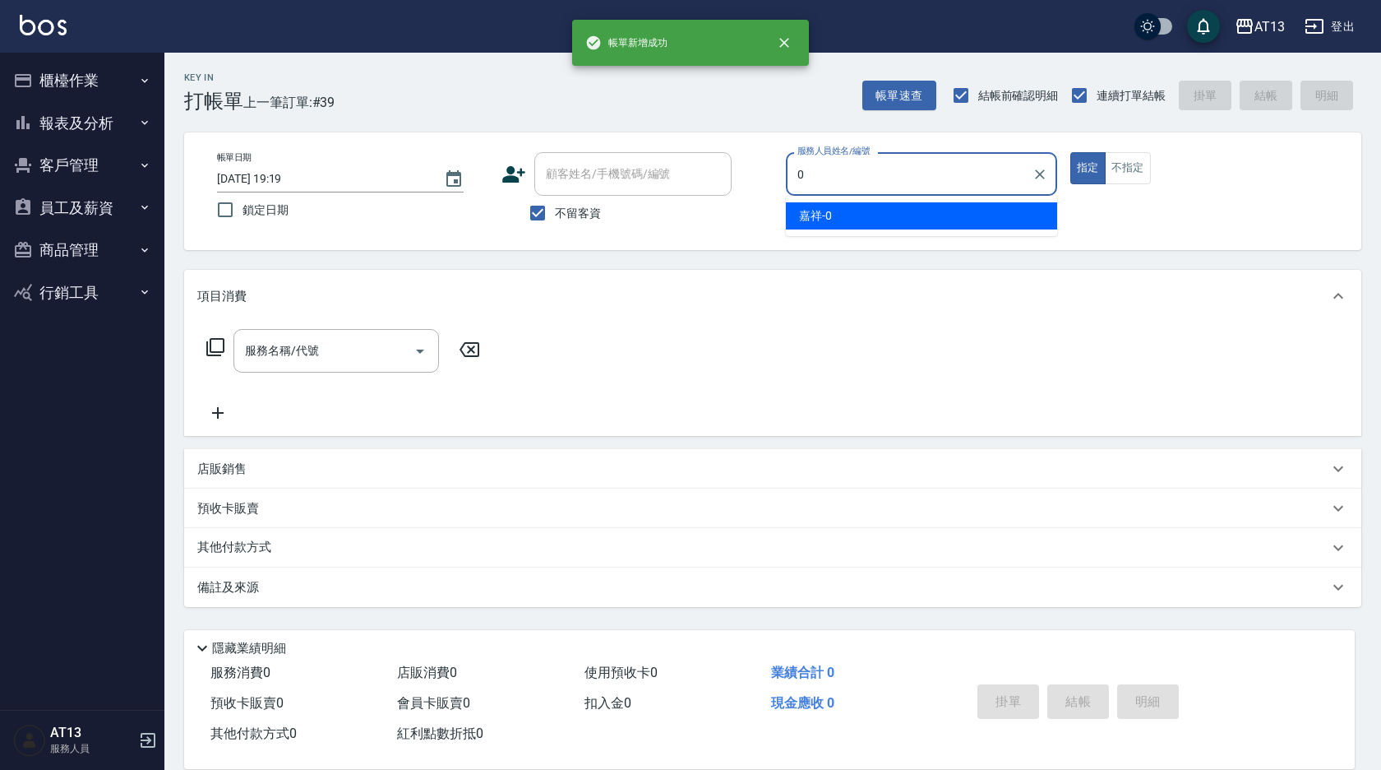
type input "嘉祥-0"
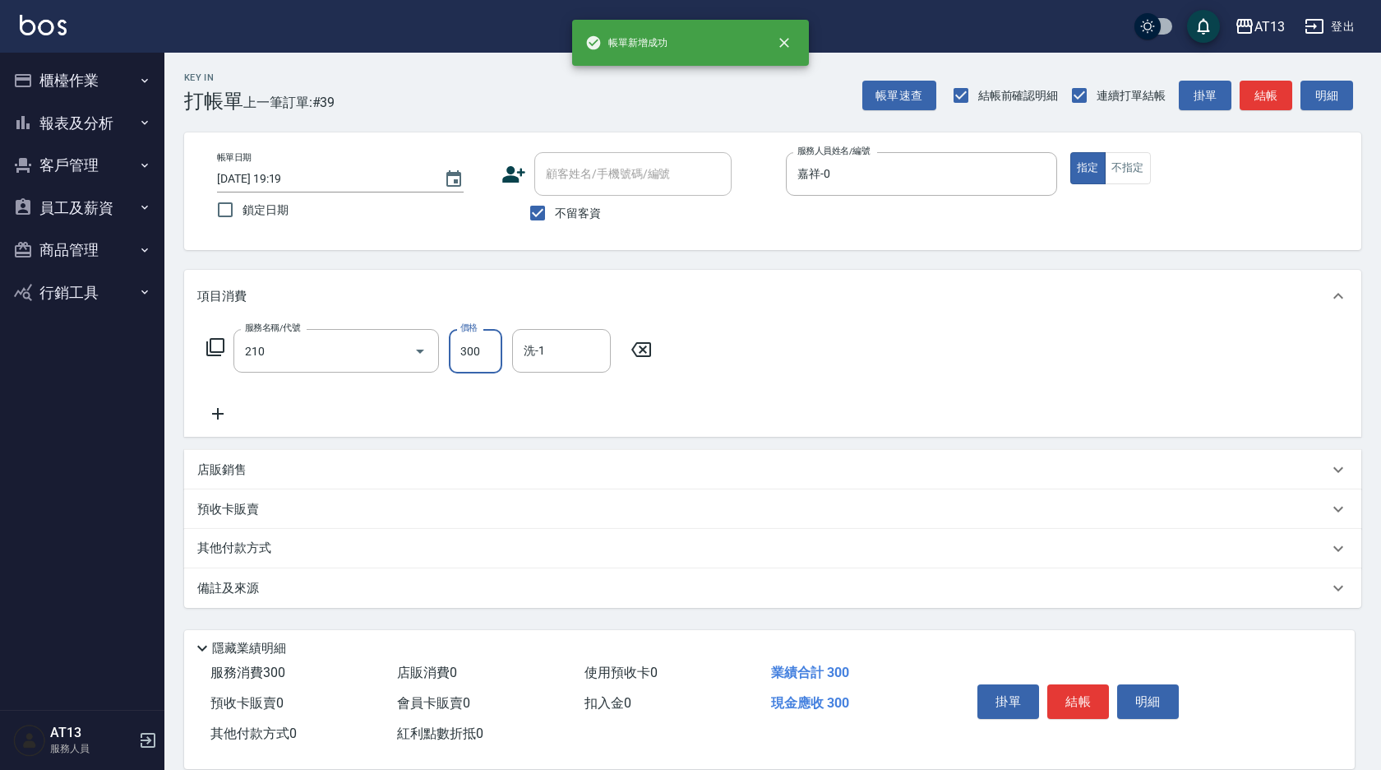
type input "歐娜洗髮精(210)"
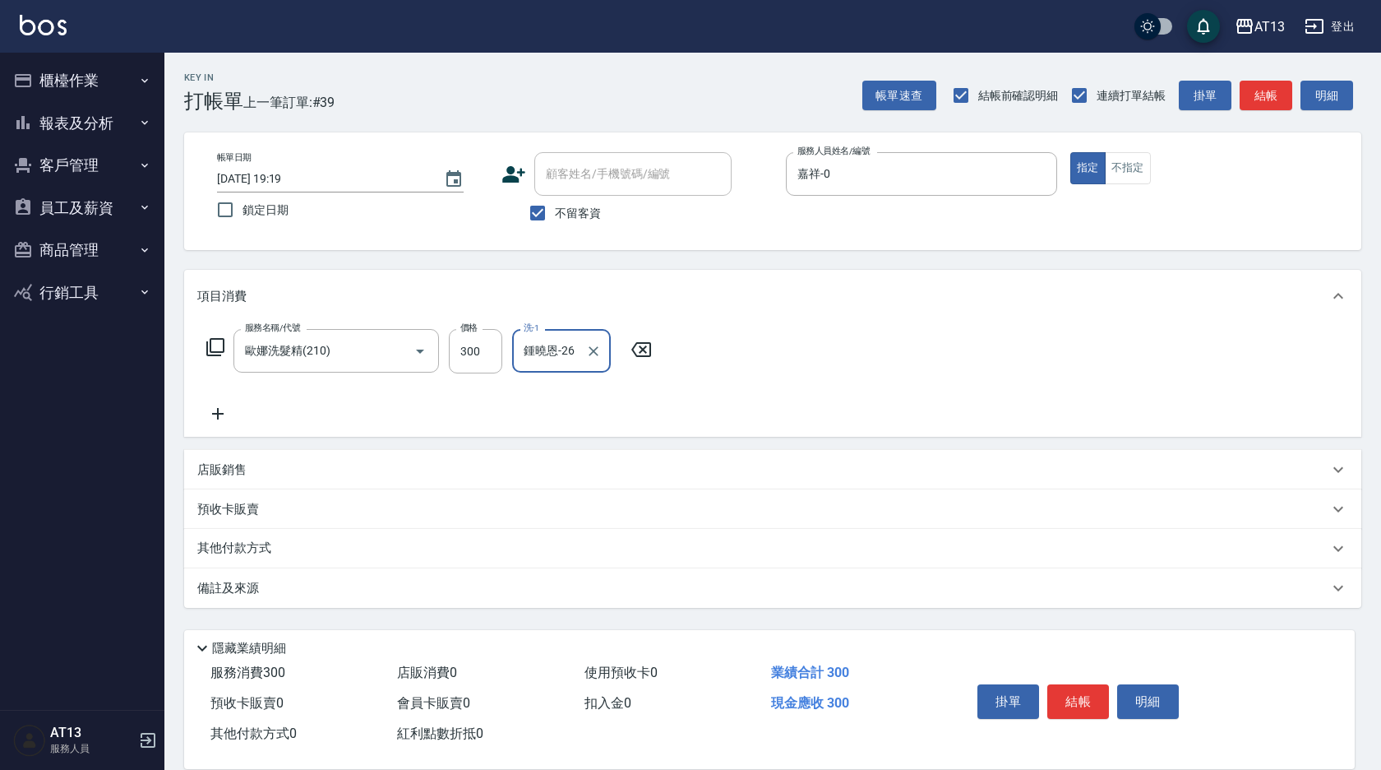
type input "鍾曉恩-26"
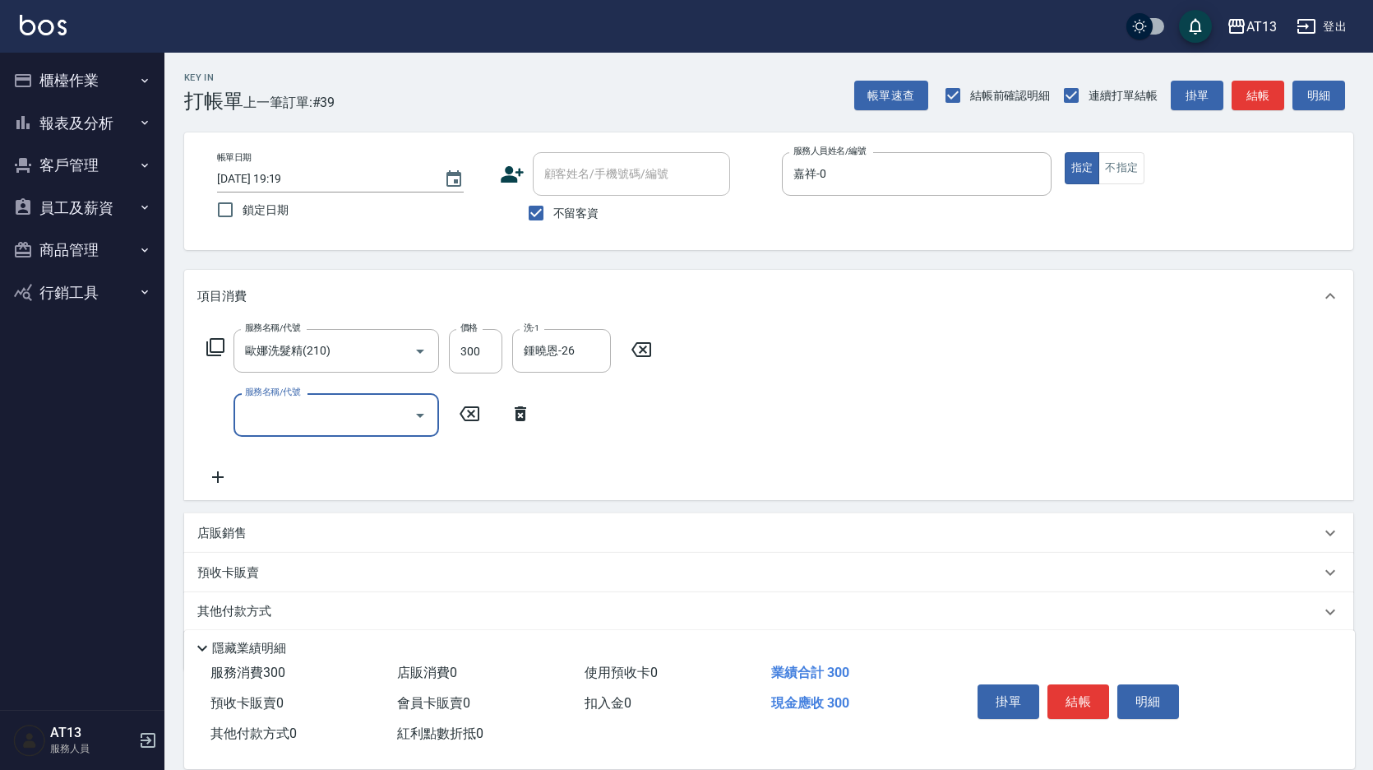
type input "4"
